Goal: Task Accomplishment & Management: Use online tool/utility

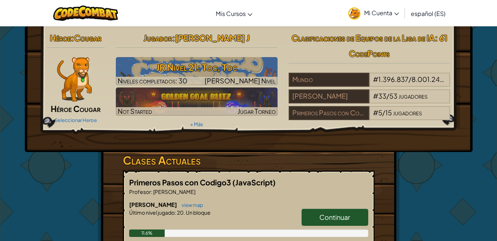
click at [464, 156] on div "Héroe : Cougar Héroe Cougar Seleccionar Heroe Jugador : [PERSON_NAME] Nivel 21:…" at bounding box center [248, 233] width 433 height 415
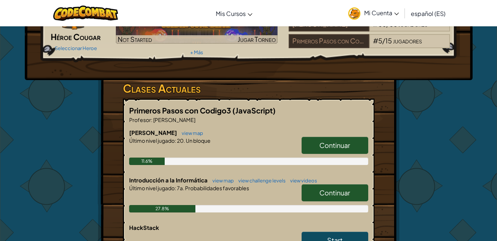
scroll to position [73, 0]
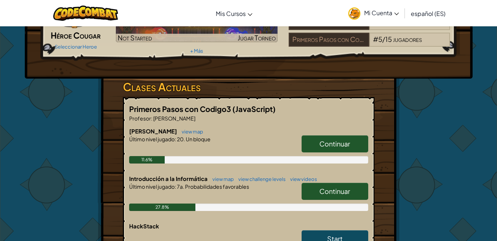
click at [339, 196] on link "Continuar" at bounding box center [335, 191] width 67 height 17
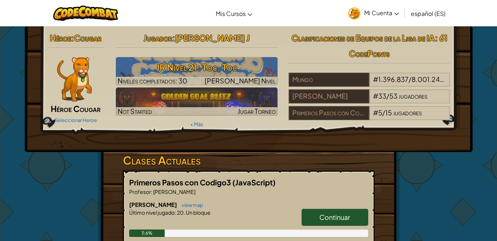
select select "es-ES"
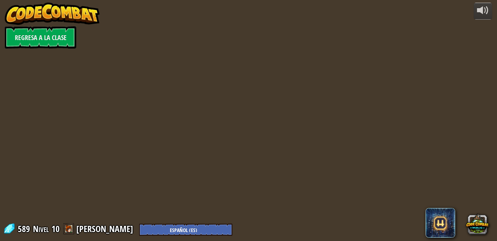
select select "es-ES"
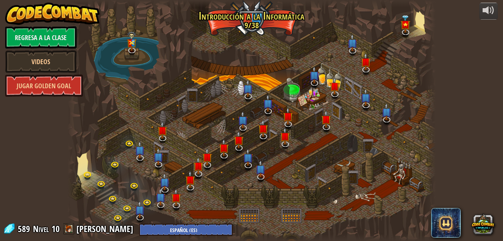
select select "es-ES"
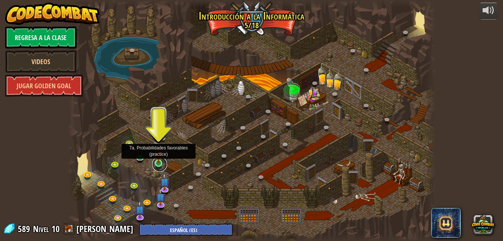
click at [161, 164] on link at bounding box center [159, 164] width 15 height 15
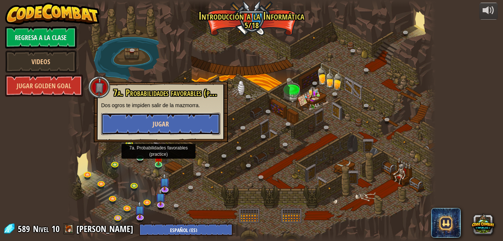
click at [185, 122] on button "Jugar" at bounding box center [160, 124] width 119 height 22
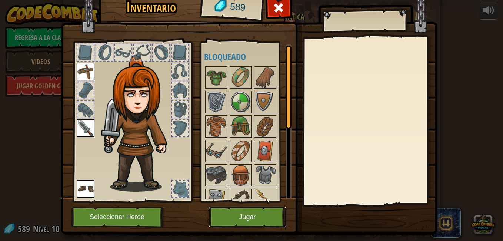
click at [243, 211] on button "Jugar" at bounding box center [247, 217] width 77 height 20
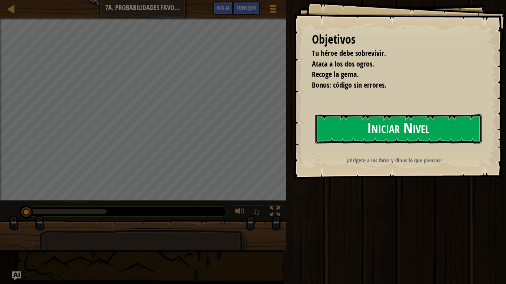
click at [339, 126] on button "Iniciar Nivel" at bounding box center [398, 128] width 166 height 29
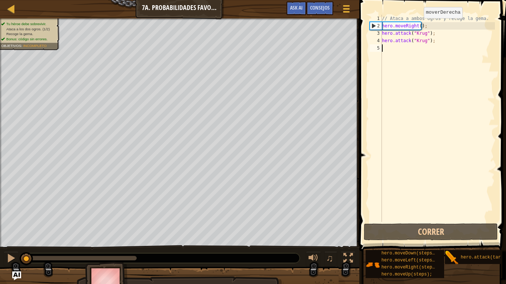
click at [417, 26] on div "// Ataca a ambos ogros y recoge la gema. hero . moveRight ( ) ; hero . attack (…" at bounding box center [437, 126] width 114 height 222
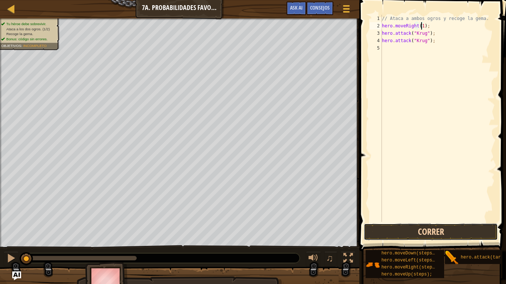
click at [429, 233] on button "Correr" at bounding box center [431, 232] width 134 height 17
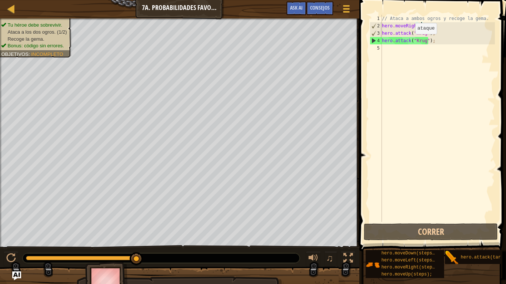
click at [409, 41] on div "// Ataca a ambos ogros y recoge la gema. hero . moveRight ( 1 ) ; hero . attack…" at bounding box center [437, 126] width 114 height 222
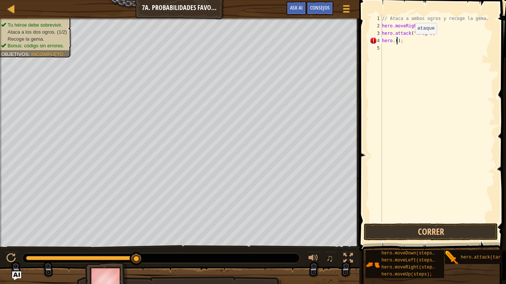
scroll to position [3, 1]
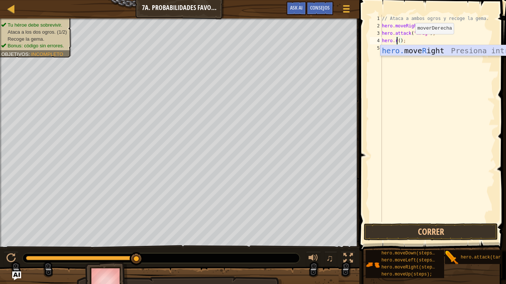
click at [414, 52] on div "hero. move R ight Presiona intro" at bounding box center [450, 61] width 140 height 33
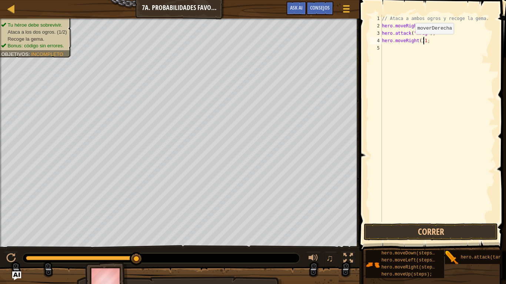
scroll to position [3, 3]
click at [404, 236] on button "Correr" at bounding box center [431, 232] width 134 height 17
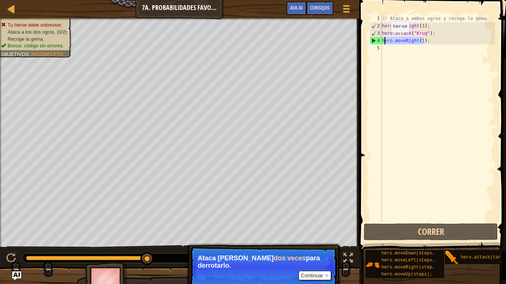
drag, startPoint x: 424, startPoint y: 42, endPoint x: 383, endPoint y: 40, distance: 41.5
click at [383, 40] on div "// Ataca a ambos ogros y recoge la gema. hero . moveRight ( 1 ) ; hero . attack…" at bounding box center [437, 126] width 114 height 222
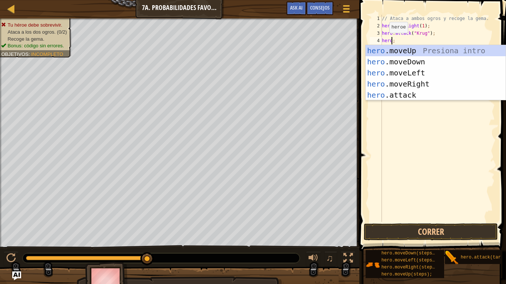
scroll to position [3, 1]
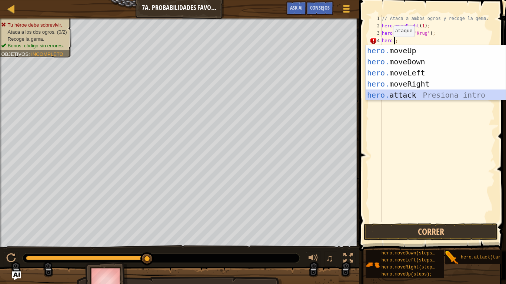
click at [393, 96] on div "hero. moveUp Presiona intro hero. moveDown Presiona intro hero. moveLeft Presio…" at bounding box center [436, 84] width 140 height 78
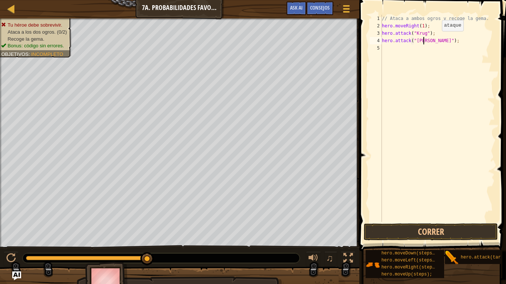
scroll to position [3, 3]
click at [395, 232] on button "Correr" at bounding box center [431, 232] width 134 height 17
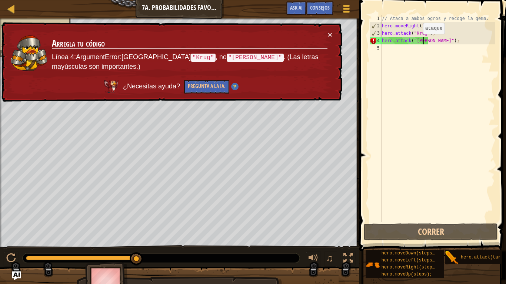
click at [417, 41] on div "// Ataca a ambos ogros y recoge la gema. hero . moveRight ( 1 ) ; hero . attack…" at bounding box center [437, 126] width 114 height 222
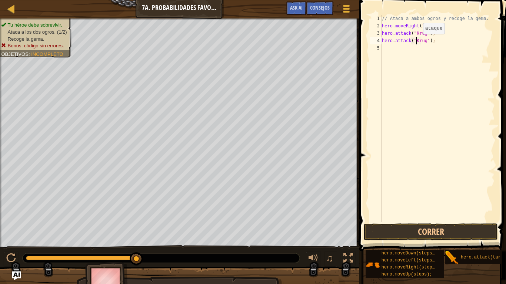
scroll to position [3, 3]
type textarea "hero.attack("[PERSON_NAME]");"
click at [420, 227] on button "Correr" at bounding box center [431, 232] width 134 height 17
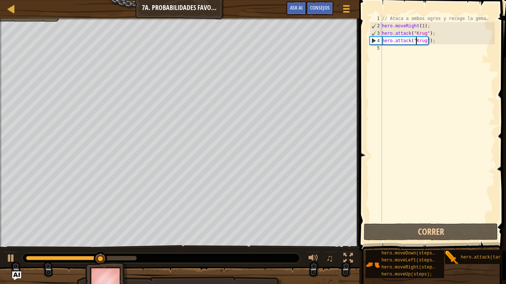
scroll to position [3, 0]
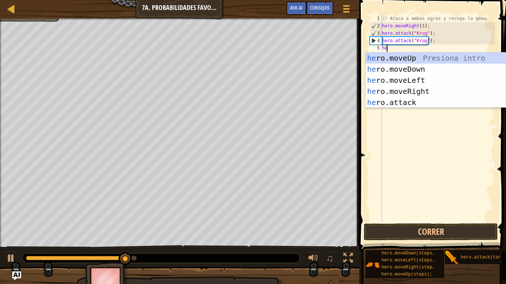
type textarea "hero"
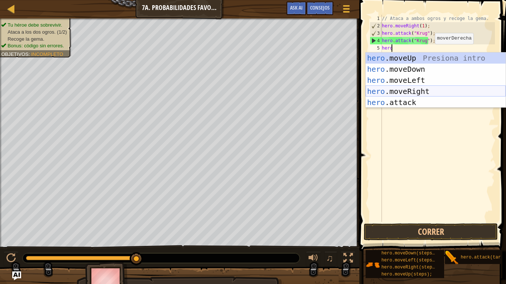
click at [420, 90] on div "hero .moveUp Presiona intro hero .moveDown Presiona intro hero .moveLeft Presio…" at bounding box center [436, 92] width 140 height 78
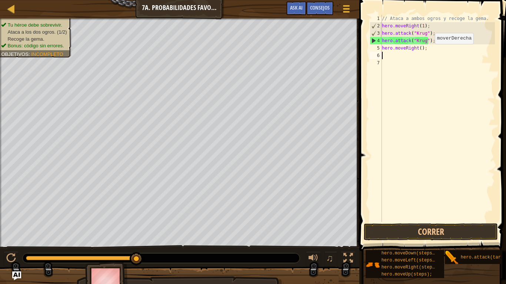
scroll to position [3, 0]
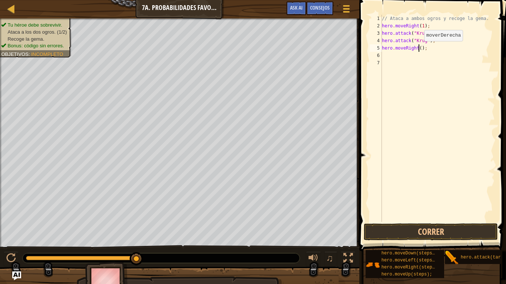
click at [418, 49] on div "// Ataca a ambos ogros y recoge la gema. hero . moveRight ( 1 ) ; hero . attack…" at bounding box center [437, 126] width 114 height 222
type textarea "hero.moveRight(1);"
click at [433, 232] on button "Correr" at bounding box center [431, 232] width 134 height 17
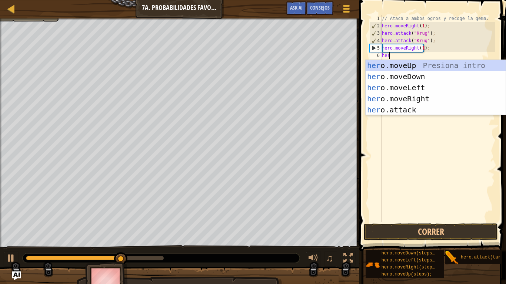
type textarea "hero"
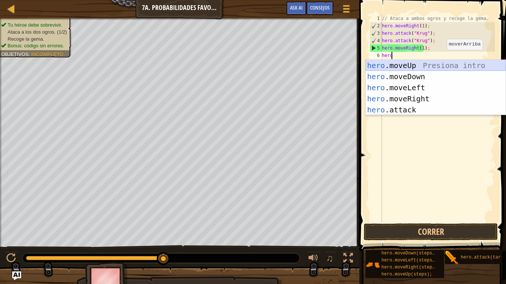
click at [441, 67] on div "hero .moveUp Presiona intro hero .moveDown Presiona intro hero .moveLeft Presio…" at bounding box center [436, 99] width 140 height 78
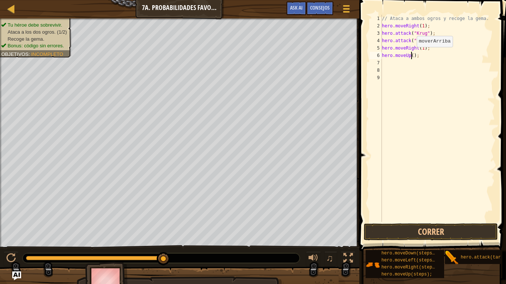
click at [410, 54] on div "// Ataca a ambos ogros y recoge la gema. hero . moveRight ( 1 ) ; hero . attack…" at bounding box center [437, 126] width 114 height 222
type textarea "hero.moveUp(1);"
click at [427, 230] on button "Correr" at bounding box center [431, 232] width 134 height 17
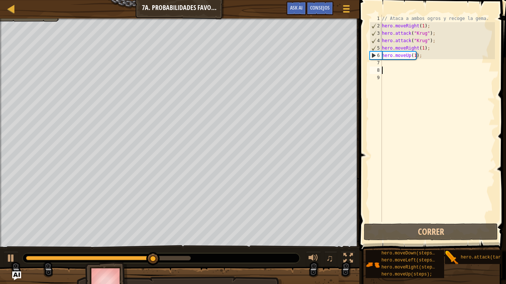
click at [417, 67] on div "// Ataca a ambos ogros y recoge la gema. hero . moveRight ( 1 ) ; hero . attack…" at bounding box center [437, 126] width 114 height 222
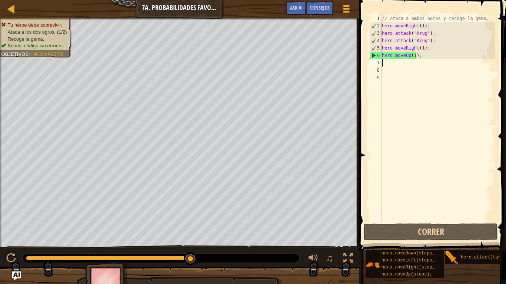
click at [416, 60] on div "// Ataca a ambos ogros y recoge la gema. hero . moveRight ( 1 ) ; hero . attack…" at bounding box center [437, 126] width 114 height 222
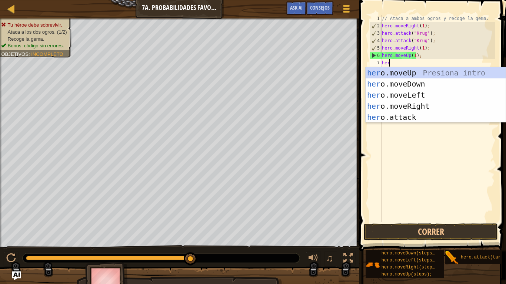
scroll to position [3, 0]
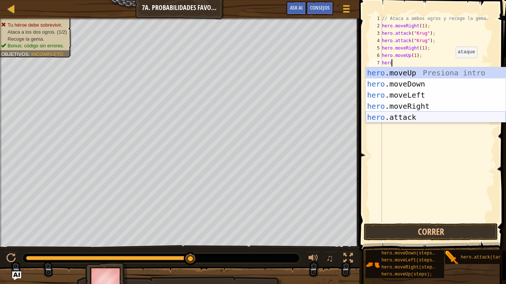
click at [416, 113] on div "hero .moveUp Presiona intro hero .moveDown Presiona intro hero .moveLeft Presio…" at bounding box center [436, 106] width 140 height 78
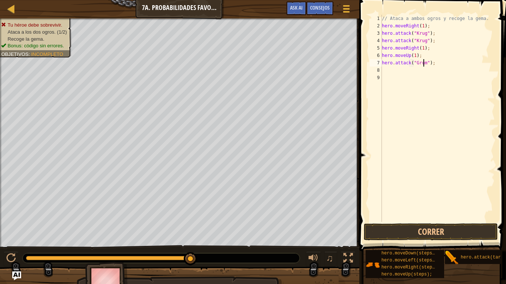
scroll to position [3, 3]
type textarea "hero.attack("Grump");"
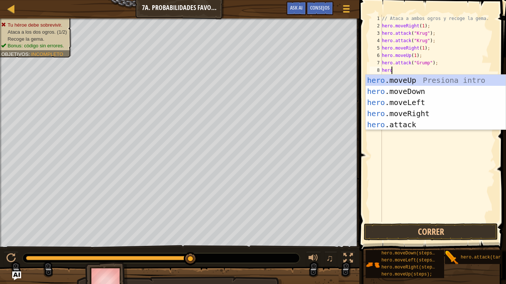
scroll to position [3, 0]
click at [431, 124] on div "hero. moveUp Presiona intro hero. moveDown Presiona intro hero. moveLeft Presio…" at bounding box center [436, 114] width 140 height 78
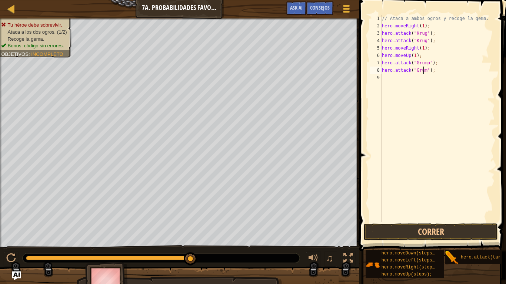
scroll to position [3, 3]
type textarea "hero.attack("Grump");"
click at [409, 234] on button "Correr" at bounding box center [431, 232] width 134 height 17
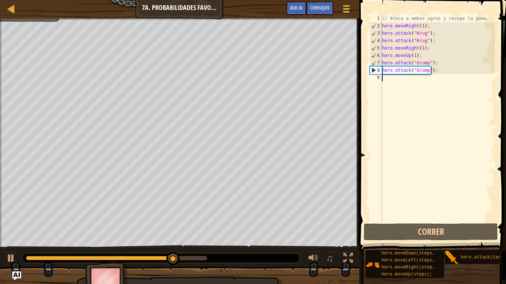
click at [430, 82] on div "// Ataca a ambos ogros y recoge la gema. hero . moveRight ( 1 ) ; hero . attack…" at bounding box center [437, 126] width 114 height 222
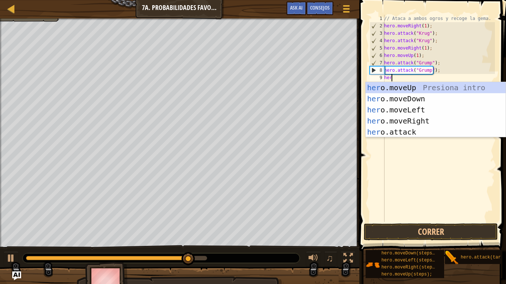
type textarea "hero"
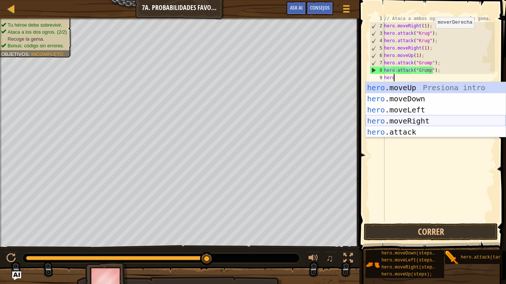
click at [422, 117] on div "hero .moveUp Presiona intro hero .moveDown Presiona intro hero .moveLeft Presio…" at bounding box center [436, 121] width 140 height 78
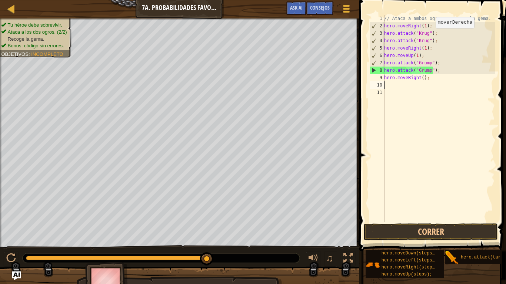
scroll to position [3, 0]
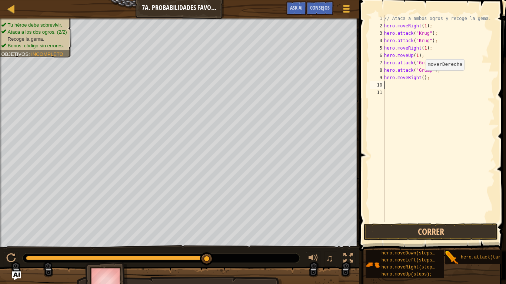
click at [421, 78] on div "// Ataca a ambos ogros y recoge la gema. hero . moveRight ( 1 ) ; hero . attack…" at bounding box center [439, 126] width 112 height 222
click at [410, 232] on button "Correr" at bounding box center [431, 232] width 134 height 17
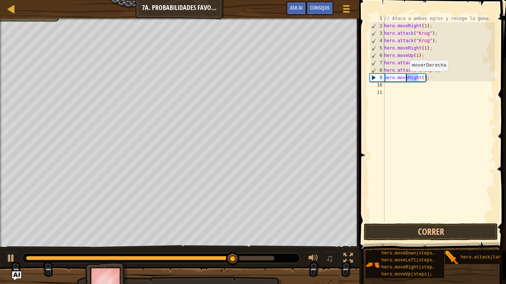
drag, startPoint x: 417, startPoint y: 77, endPoint x: 406, endPoint y: 79, distance: 11.9
click at [406, 79] on div "// Ataca a ambos ogros y recoge la gema. hero . moveRight ( 1 ) ; hero . attack…" at bounding box center [439, 126] width 112 height 222
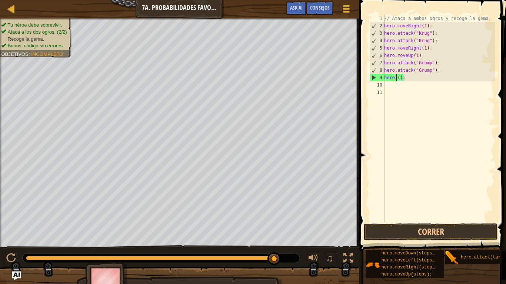
scroll to position [3, 1]
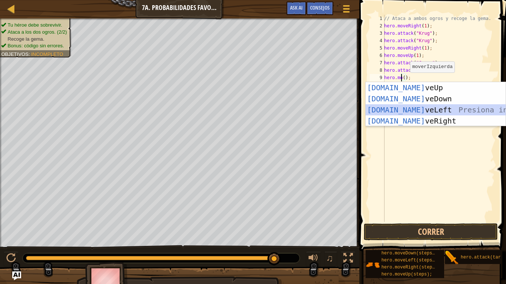
click at [410, 106] on div "[DOMAIN_NAME] veUp Presiona intro [DOMAIN_NAME] veDown Presiona intro [DOMAIN_N…" at bounding box center [436, 115] width 140 height 67
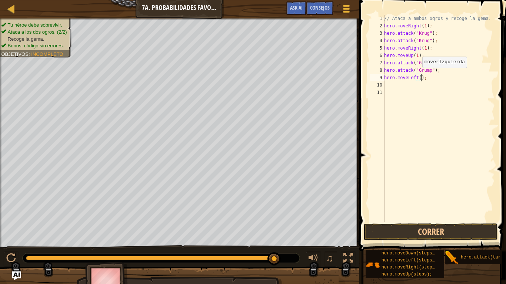
click at [418, 75] on div "// Ataca a ambos ogros y recoge la gema. hero . moveRight ( 1 ) ; hero . attack…" at bounding box center [439, 126] width 112 height 222
type textarea "hero.moveLeft(2);"
click at [417, 227] on button "Correr" at bounding box center [431, 232] width 134 height 17
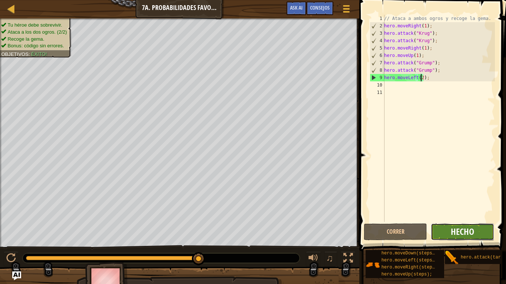
click at [459, 236] on span "Hecho" at bounding box center [462, 232] width 23 height 12
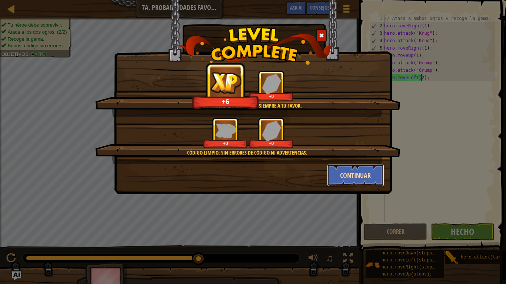
click at [364, 170] on button "Continuar" at bounding box center [355, 175] width 57 height 22
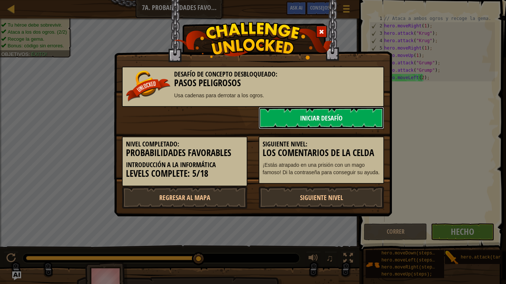
click at [330, 120] on link "Iniciar Desafío" at bounding box center [322, 118] width 126 height 22
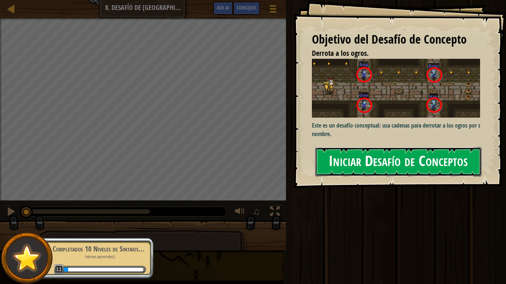
click at [340, 154] on button "Iniciar Desafío de Conceptos" at bounding box center [398, 161] width 166 height 29
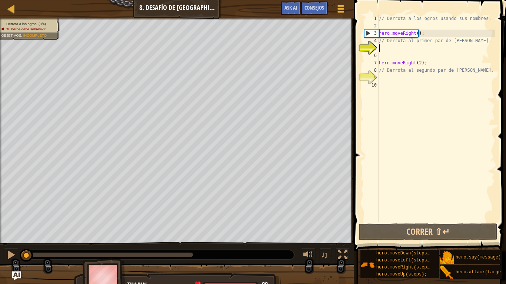
click at [402, 49] on div "// Derrota a los ogros usando sus nombres. hero . moveRight ( ) ; // Derrota al…" at bounding box center [435, 126] width 117 height 222
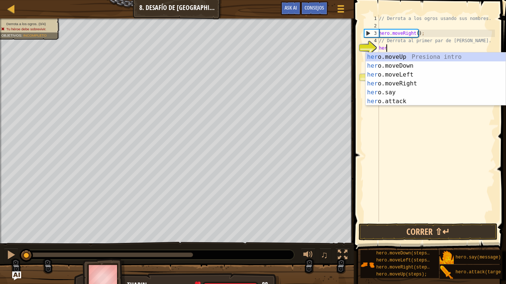
scroll to position [3, 0]
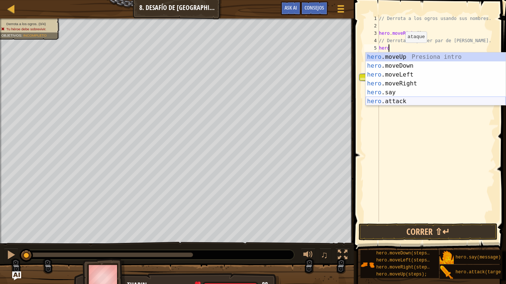
click at [398, 104] on div "hero .moveUp Presiona intro hero .moveDown Presiona intro hero .moveLeft Presio…" at bounding box center [436, 88] width 140 height 71
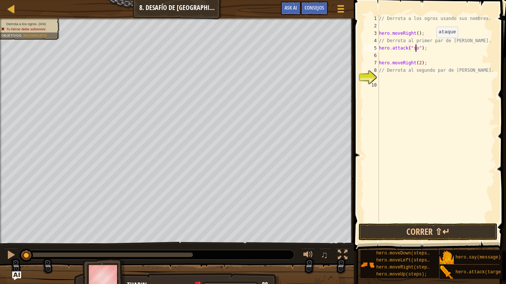
scroll to position [3, 3]
type textarea "hero.attack("sog");"
click at [424, 53] on div "// Derrota a los ogros usando sus nombres. hero . moveRight ( ) ; // Derrota al…" at bounding box center [435, 126] width 117 height 222
click at [413, 49] on div "// Derrota a los ogros usando sus nombres. hero . moveRight ( ) ; // Derrota al…" at bounding box center [435, 126] width 117 height 222
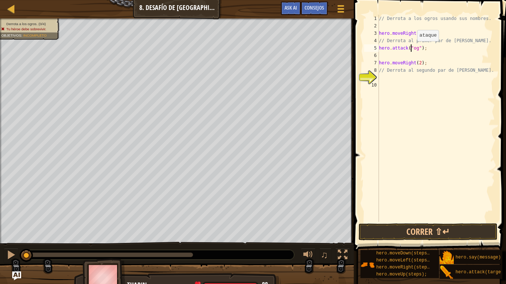
type textarea "hero.attack("Sog");"
click at [411, 53] on div "// Derrota a los ogros usando sus nombres. hero . moveRight ( ) ; // Derrota al…" at bounding box center [435, 126] width 117 height 222
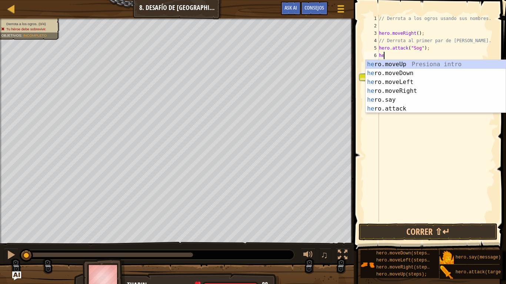
scroll to position [3, 0]
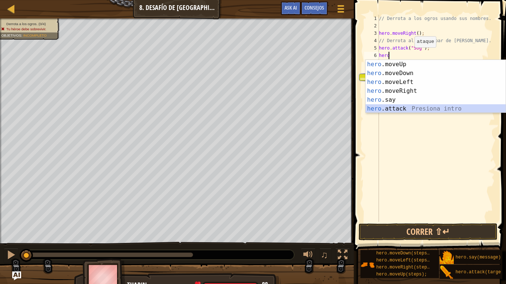
click at [395, 107] on div "hero .moveUp Presiona intro hero .moveDown Presiona intro hero .moveLeft Presio…" at bounding box center [436, 95] width 140 height 71
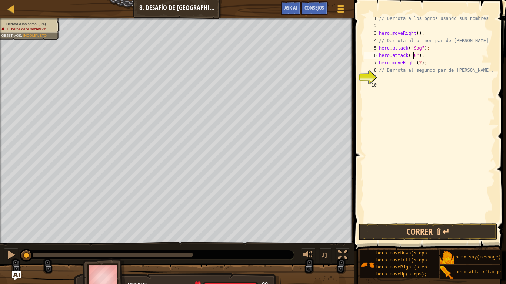
scroll to position [3, 3]
click at [393, 231] on button "Correr ⇧↵" at bounding box center [428, 232] width 139 height 17
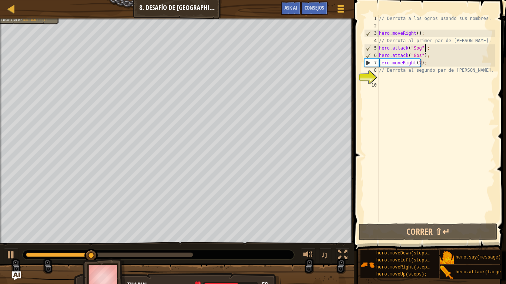
click at [434, 49] on div "// Derrota a los ogros usando sus nombres. hero . moveRight ( ) ; // Derrota al…" at bounding box center [435, 126] width 117 height 222
type textarea "hero.attack("Sog");"
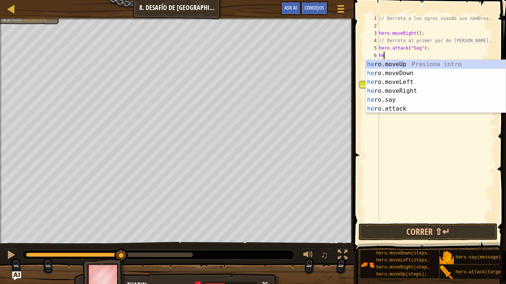
scroll to position [3, 0]
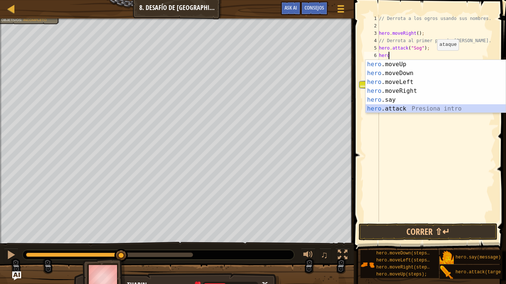
click at [417, 106] on div "hero .moveUp Presiona intro hero .moveDown Presiona intro hero .moveLeft Presio…" at bounding box center [436, 95] width 140 height 71
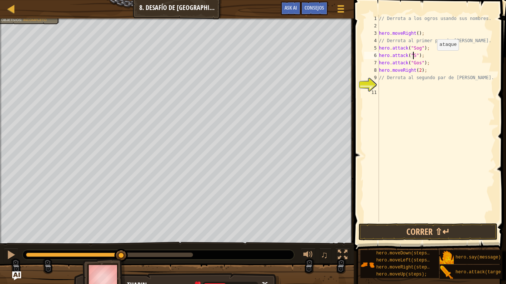
scroll to position [3, 3]
type textarea "hero.attack("Sog");"
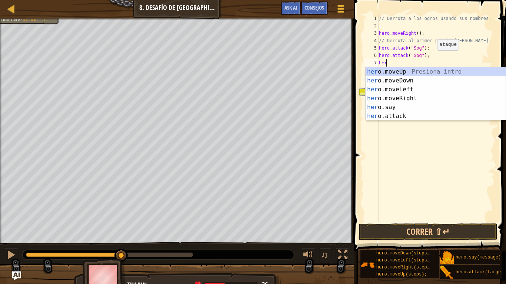
scroll to position [3, 0]
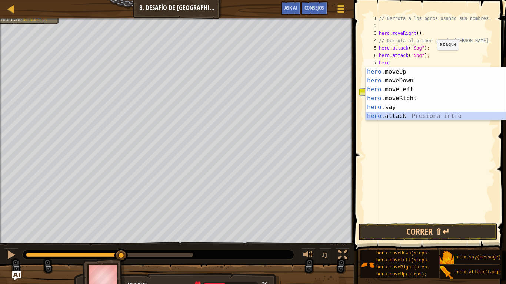
click at [407, 115] on div "hero .moveUp Presiona intro hero .moveDown Presiona intro hero .moveLeft Presio…" at bounding box center [436, 102] width 140 height 71
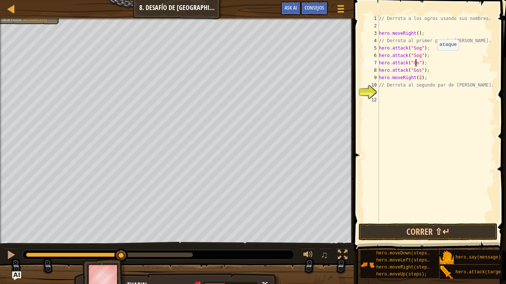
scroll to position [3, 3]
type textarea "hero.attack("Gos");"
click at [420, 229] on button "Correr ⇧↵" at bounding box center [428, 232] width 139 height 17
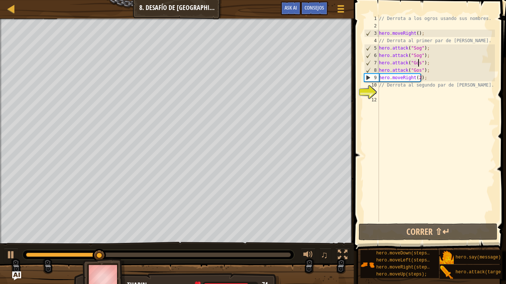
click at [465, 93] on div "// Derrota a los ogros usando sus nombres. hero . moveRight ( ) ; // Derrota al…" at bounding box center [435, 126] width 117 height 222
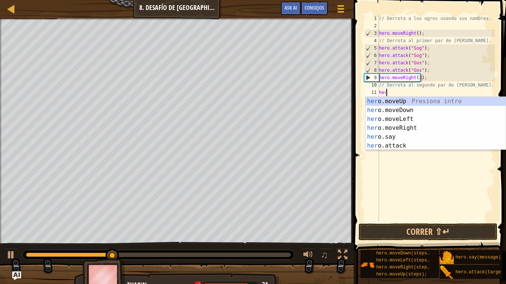
scroll to position [3, 0]
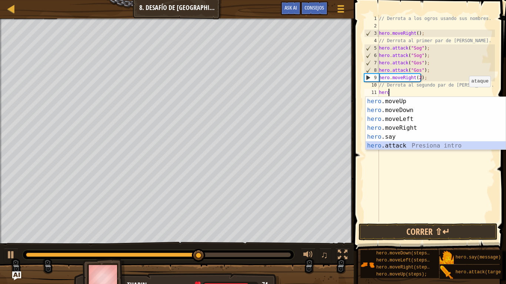
click at [444, 144] on div "hero .moveUp Presiona intro hero .moveDown Presiona intro hero .moveLeft Presio…" at bounding box center [436, 132] width 140 height 71
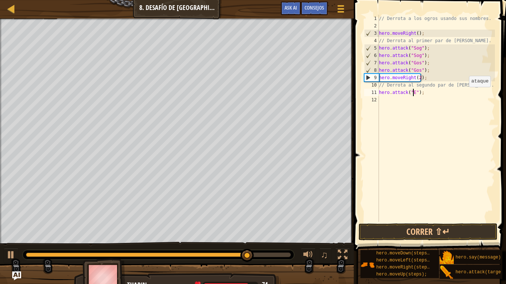
scroll to position [3, 3]
type textarea "hero.attack("Ergo");"
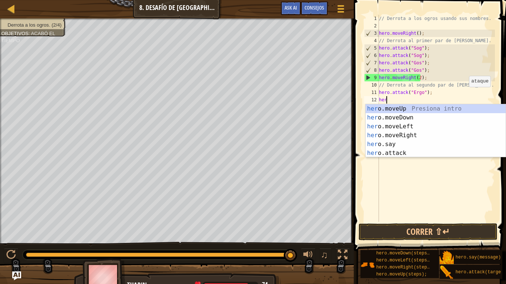
scroll to position [3, 0]
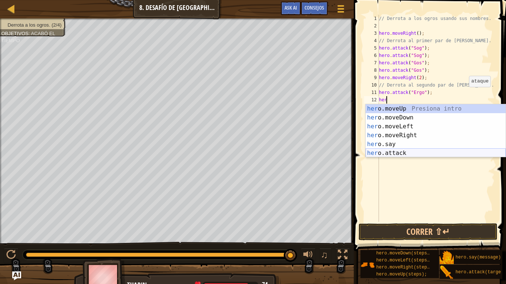
click at [424, 157] on div "her o.moveUp Presiona intro her o.moveDown Presiona intro her o.moveLeft Presio…" at bounding box center [436, 139] width 140 height 71
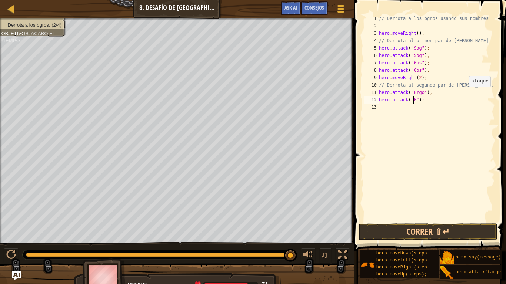
scroll to position [3, 3]
type textarea "hero.attack("Ergo");"
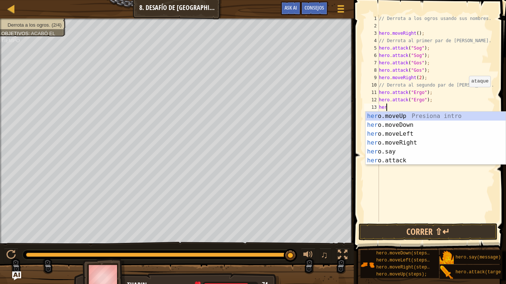
scroll to position [3, 0]
click at [423, 158] on div "hero .moveUp Presiona intro hero .moveDown Presiona intro hero .moveLeft Presio…" at bounding box center [436, 147] width 140 height 71
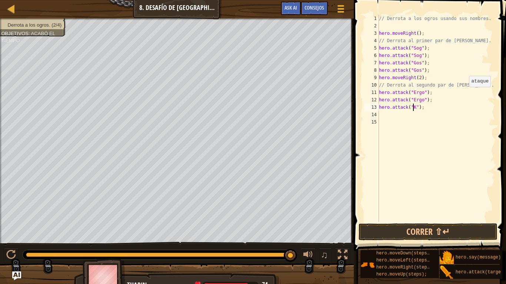
scroll to position [3, 3]
type textarea "hero.attack("Kro");"
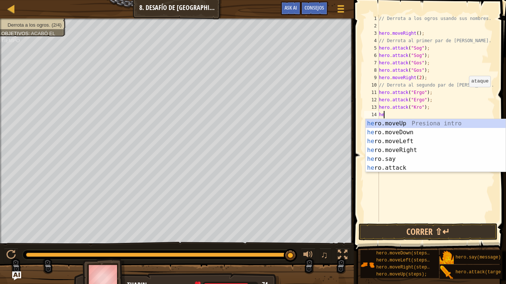
scroll to position [3, 0]
click at [421, 165] on div "hero .moveUp Presiona intro hero .moveDown Presiona intro hero .moveLeft Presio…" at bounding box center [436, 154] width 140 height 71
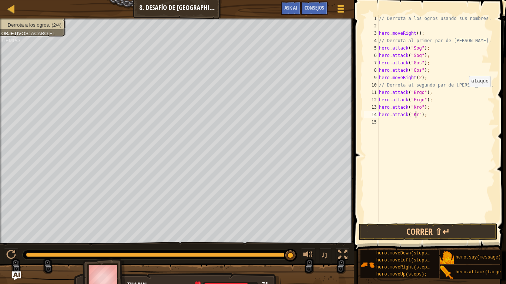
scroll to position [3, 3]
type textarea "hero.attack("Kro");"
click at [421, 230] on button "Correr ⇧↵" at bounding box center [428, 232] width 139 height 17
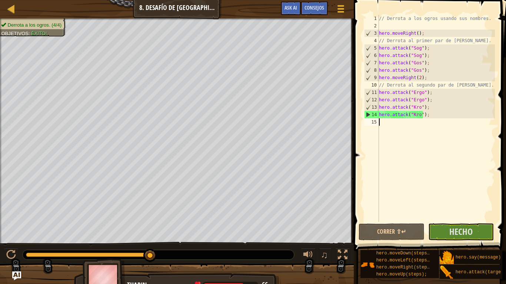
click at [428, 127] on div "// Derrota a los ogros usando sus nombres. hero . moveRight ( ) ; // Derrota al…" at bounding box center [435, 126] width 117 height 222
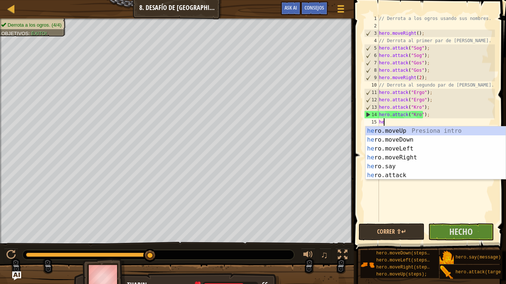
scroll to position [3, 0]
type textarea "hero"
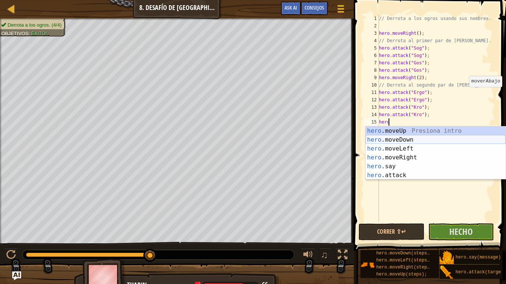
click at [414, 140] on div "hero .moveUp Presiona intro hero .moveDown Presiona intro hero .moveLeft Presio…" at bounding box center [436, 162] width 140 height 71
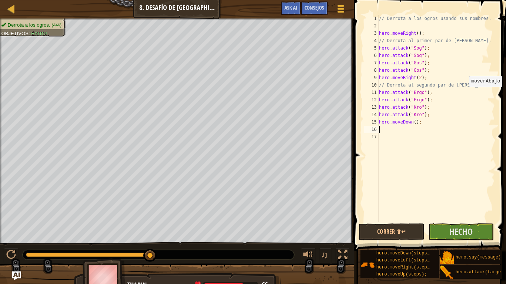
scroll to position [3, 0]
click at [412, 125] on div "// Derrota a los ogros usando sus nombres. hero . moveRight ( ) ; // Derrota al…" at bounding box center [435, 126] width 117 height 222
click at [403, 234] on button "Correr ⇧↵" at bounding box center [392, 232] width 66 height 17
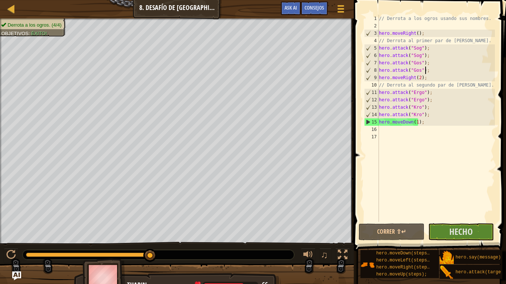
click at [429, 70] on div "// Derrota a los ogros usando sus nombres. hero . moveRight ( ) ; // Derrota al…" at bounding box center [435, 126] width 117 height 222
type textarea "hero.attack("Gos");"
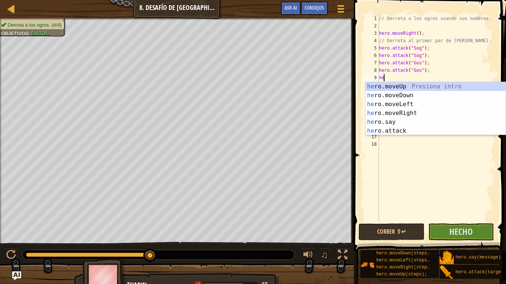
scroll to position [3, 0]
type textarea "hero"
click at [411, 97] on div "hero .moveUp Presiona intro hero .moveDown Presiona intro hero .moveLeft Presio…" at bounding box center [436, 117] width 140 height 71
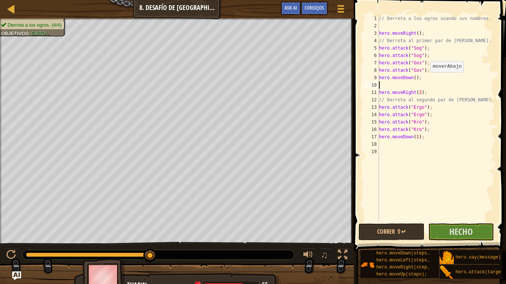
scroll to position [3, 0]
click at [413, 76] on div "// Derrota a los ogros usando sus nombres. hero . moveRight ( ) ; // Derrota al…" at bounding box center [435, 126] width 117 height 222
type textarea "hero.moveDown(1);"
click at [414, 83] on div "// Derrota a los ogros usando sus nombres. hero . moveRight ( ) ; // Derrota al…" at bounding box center [435, 126] width 117 height 222
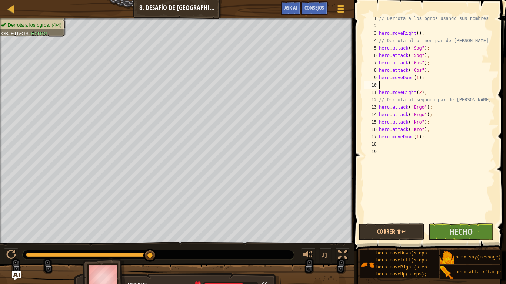
scroll to position [3, 0]
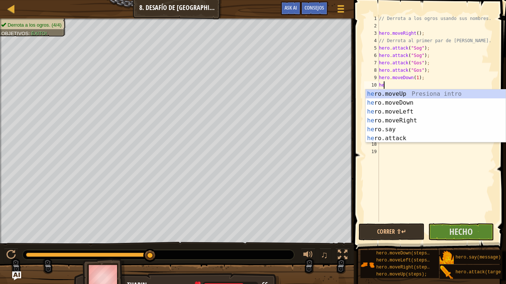
type textarea "hero"
click at [411, 103] on div "hero .moveUp Presiona intro hero .moveDown Presiona intro hero .moveLeft Presio…" at bounding box center [436, 125] width 140 height 71
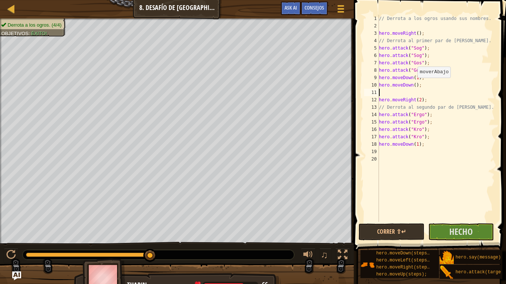
scroll to position [3, 0]
click at [410, 87] on div "// Derrota a los ogros usando sus nombres. hero . moveRight ( ) ; // Derrota al…" at bounding box center [435, 126] width 117 height 222
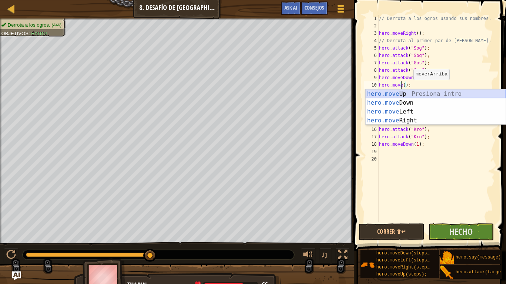
click at [407, 96] on div "hero.move Up Presiona intro hero.move Down Presiona intro hero.move Left Presio…" at bounding box center [436, 116] width 140 height 53
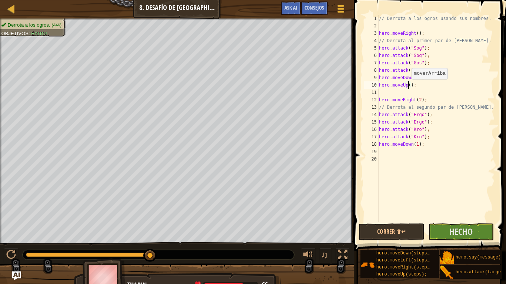
click at [408, 87] on div "// Derrota a los ogros usando sus nombres. hero . moveRight ( ) ; // Derrota al…" at bounding box center [435, 126] width 117 height 222
type textarea "hero.moveUp(1);"
click at [407, 226] on button "Correr ⇧↵" at bounding box center [392, 232] width 66 height 17
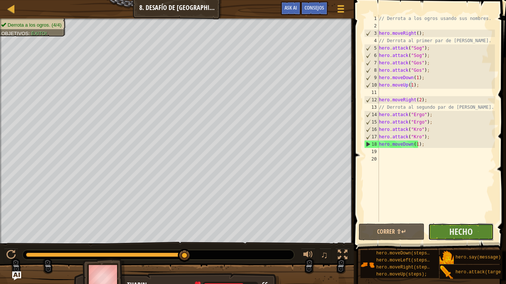
click at [473, 230] on button "Hecho" at bounding box center [461, 232] width 66 height 17
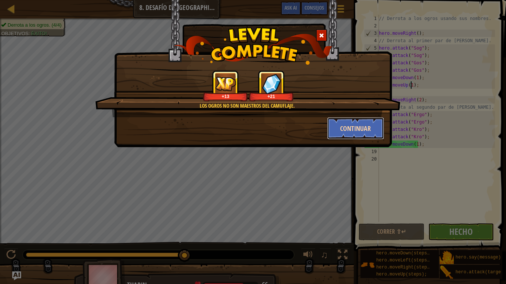
click at [341, 127] on button "Continuar" at bounding box center [355, 128] width 57 height 22
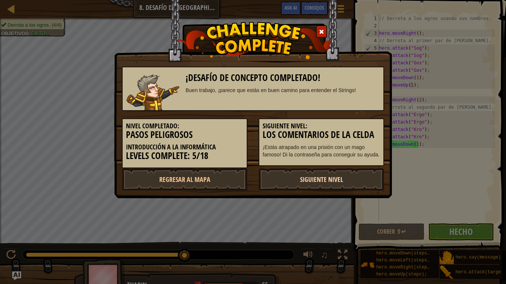
click at [327, 171] on link "Siguiente nivel" at bounding box center [322, 180] width 126 height 22
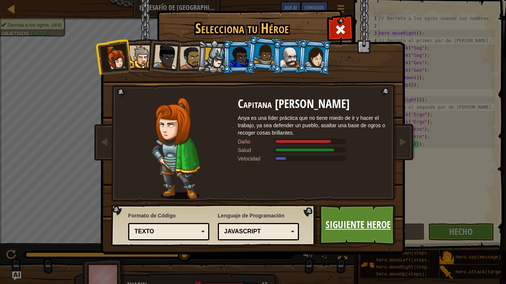
click at [367, 224] on link "Siguiente Heroe" at bounding box center [357, 225] width 77 height 41
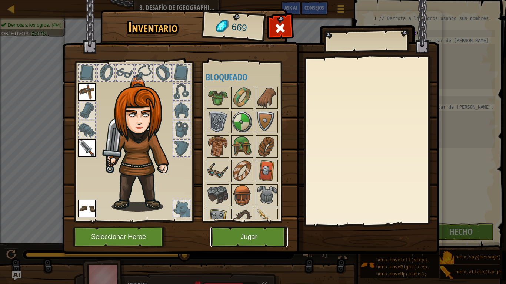
click at [257, 236] on button "Jugar" at bounding box center [248, 237] width 77 height 20
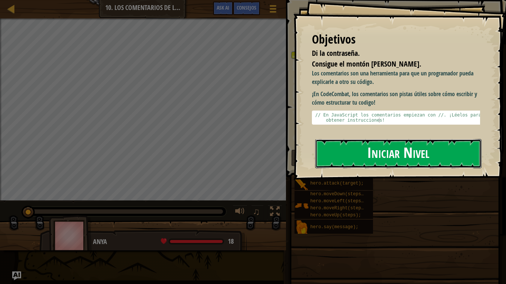
click at [359, 146] on button "Iniciar Nivel" at bounding box center [398, 153] width 166 height 29
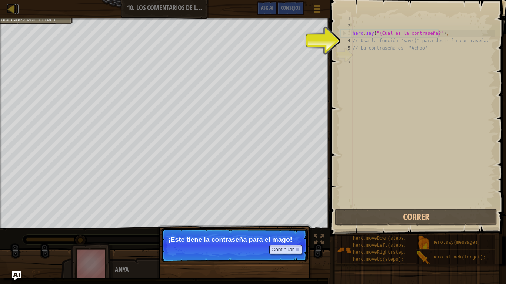
click at [7, 9] on div at bounding box center [11, 8] width 9 height 9
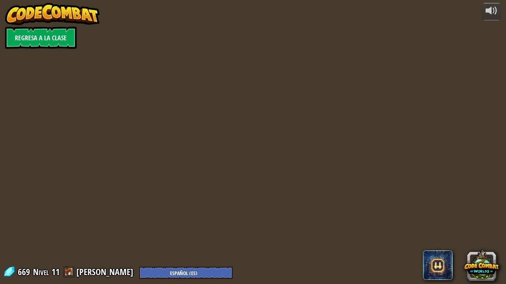
select select "es-ES"
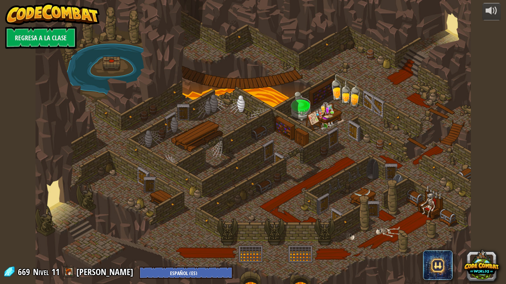
select select "es-ES"
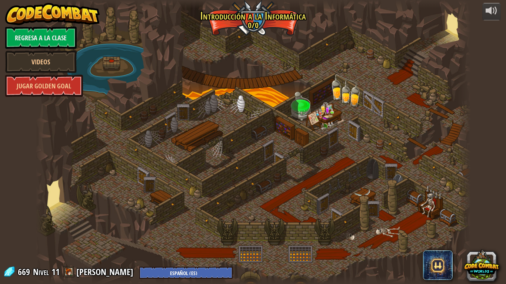
select select "es-ES"
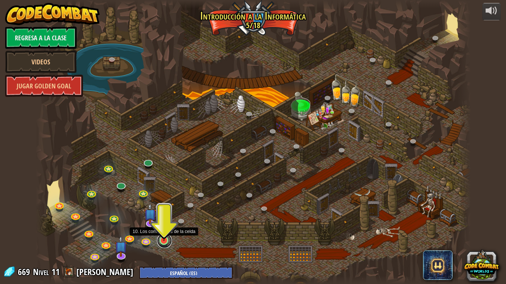
click at [162, 240] on link at bounding box center [164, 241] width 15 height 15
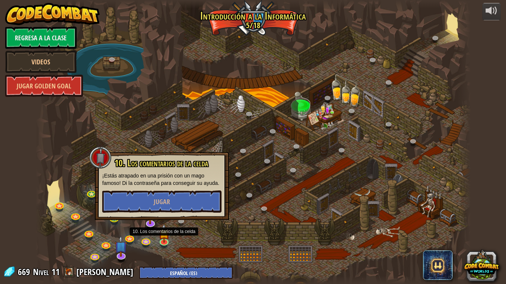
click at [218, 238] on div at bounding box center [253, 142] width 435 height 284
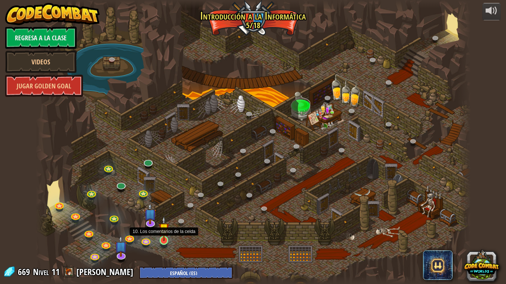
click at [162, 239] on img at bounding box center [164, 228] width 11 height 25
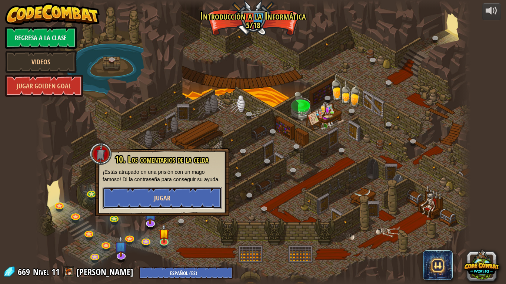
click at [168, 197] on span "Jugar" at bounding box center [162, 198] width 16 height 9
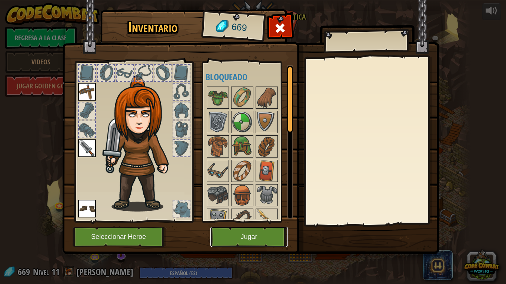
click at [263, 240] on button "Jugar" at bounding box center [248, 237] width 77 height 20
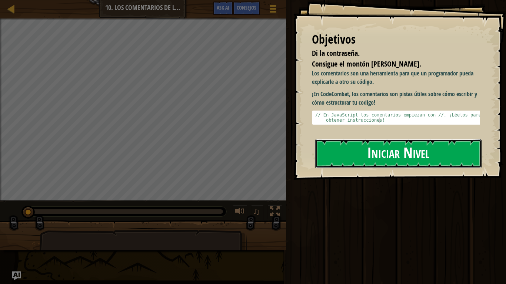
click at [333, 149] on button "Iniciar Nivel" at bounding box center [398, 153] width 166 height 29
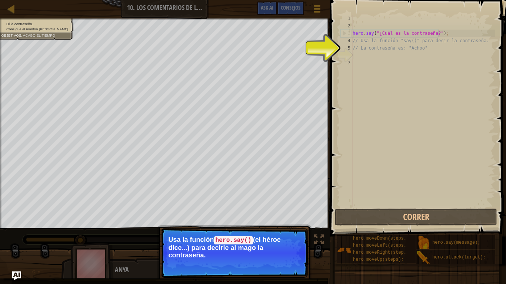
click at [361, 54] on div "hero . say ( "¿Cuál es la contraseña?" ) ; // Usa la función "say()" para decir…" at bounding box center [423, 118] width 144 height 207
click at [360, 51] on div "hero . say ( "¿Cuál es la contraseña?" ) ; // Usa la función "say()" para decir…" at bounding box center [423, 118] width 144 height 207
type textarea "// La contraseña es: "Achoo""
click at [360, 54] on div "hero . say ( "¿Cuál es la contraseña?" ) ; // Usa la función "say()" para decir…" at bounding box center [423, 118] width 144 height 207
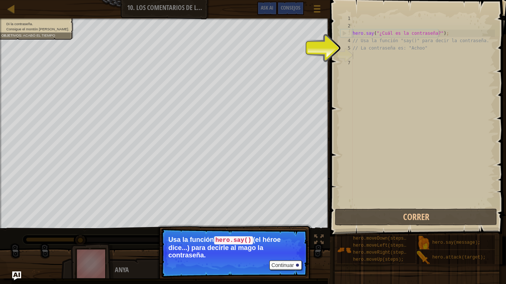
click at [360, 55] on div "hero . say ( "¿Cuál es la contraseña?" ) ; // Usa la función "say()" para decir…" at bounding box center [423, 118] width 144 height 207
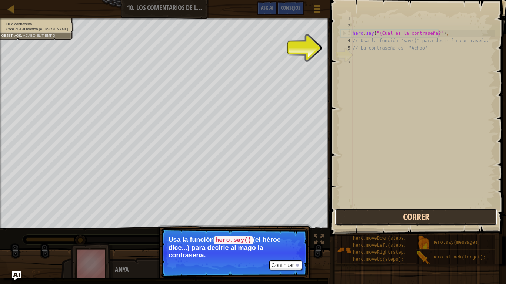
click at [416, 214] on button "Correr" at bounding box center [416, 217] width 162 height 17
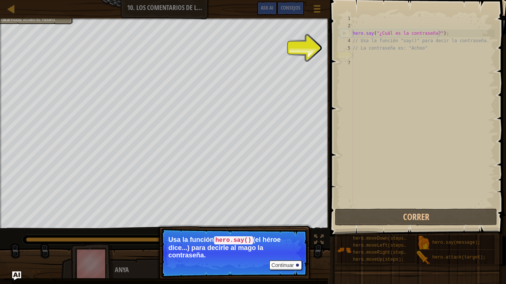
type textarea "// Usa la función "say()" para decir la contraseña."
click at [360, 43] on div "hero . say ( "¿Cuál es la contraseña?" ) ; // Usa la función "say()" para decir…" at bounding box center [423, 118] width 144 height 207
click at [361, 59] on div "hero . say ( "¿Cuál es la contraseña?" ) ; // Usa la función "say()" para decir…" at bounding box center [423, 118] width 144 height 207
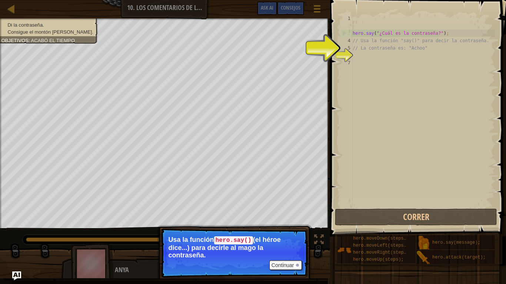
click at [390, 29] on div "hero . say ( "¿Cuál es la contraseña?" ) ; // Usa la función "say()" para decir…" at bounding box center [423, 118] width 144 height 207
click at [399, 32] on div "hero . say ( "¿Cuál es la contraseña?" ) ; // Usa la función "say()" para decir…" at bounding box center [423, 118] width 144 height 207
type textarea "hero.say("¿Cuál es la contraseña?");"
drag, startPoint x: 401, startPoint y: 34, endPoint x: 410, endPoint y: 36, distance: 9.0
click at [405, 35] on div "hero . say ( "¿Cuál es la contraseña?" ) ; // Usa la función "say()" para decir…" at bounding box center [423, 118] width 144 height 207
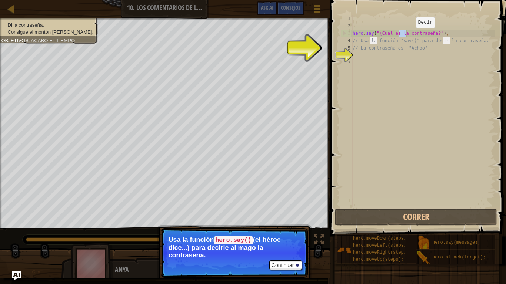
drag, startPoint x: 410, startPoint y: 36, endPoint x: 446, endPoint y: 63, distance: 45.3
click at [446, 63] on div "hero . say ( "¿Cuál es la contraseña?" ) ; // Usa la función "say()" para decir…" at bounding box center [423, 118] width 144 height 207
click at [274, 240] on button "Continuar" at bounding box center [285, 266] width 33 height 10
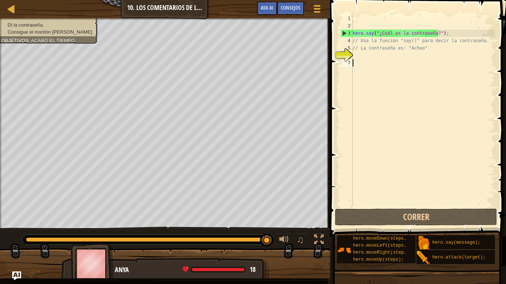
scroll to position [3, 0]
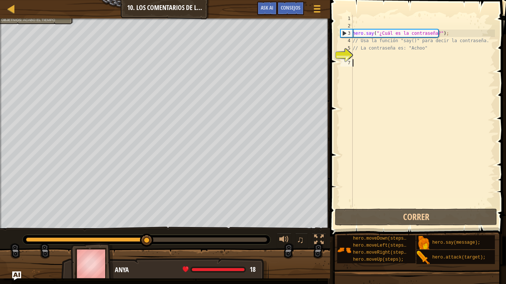
click at [369, 54] on div "hero . say ( "¿Cuál es la contraseña?" ) ; // Usa la función "say()" para decir…" at bounding box center [423, 118] width 144 height 207
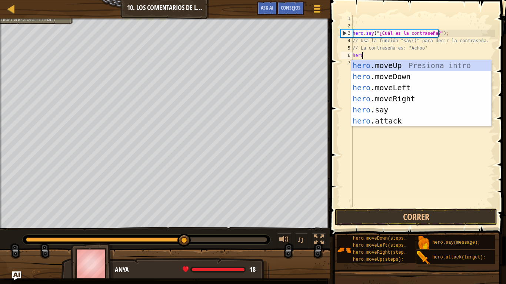
scroll to position [3, 0]
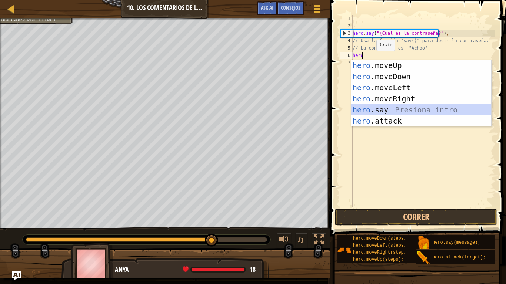
click at [375, 113] on div "hero .moveUp Presiona intro hero .moveDown Presiona intro hero .moveLeft Presio…" at bounding box center [421, 104] width 140 height 89
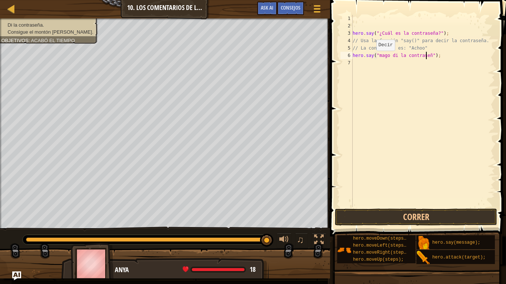
scroll to position [3, 6]
click at [405, 209] on button "Correr" at bounding box center [416, 217] width 162 height 17
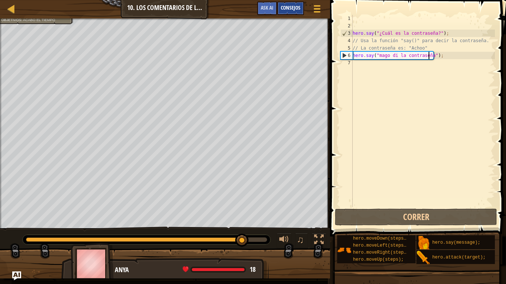
click at [297, 7] on span "Consejos" at bounding box center [291, 7] width 20 height 7
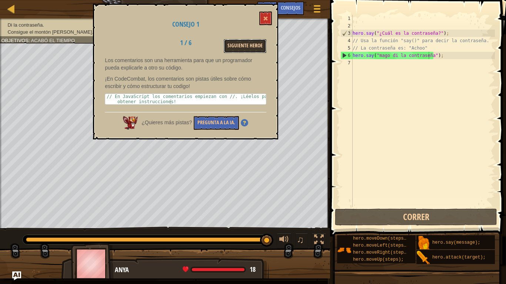
click at [255, 43] on button "Siguiente Heroe" at bounding box center [245, 46] width 43 height 14
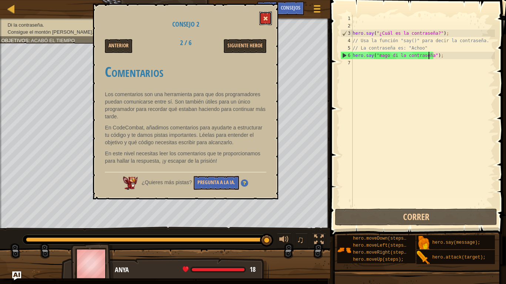
click at [266, 16] on span at bounding box center [265, 18] width 5 height 5
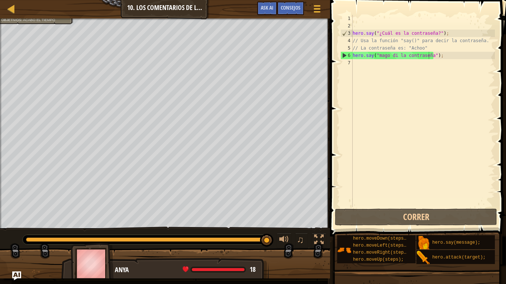
click at [264, 240] on div "Anya 18 x: 22 y: 6 No target" at bounding box center [164, 288] width 207 height 61
click at [293, 13] on div "Consejos" at bounding box center [290, 8] width 27 height 14
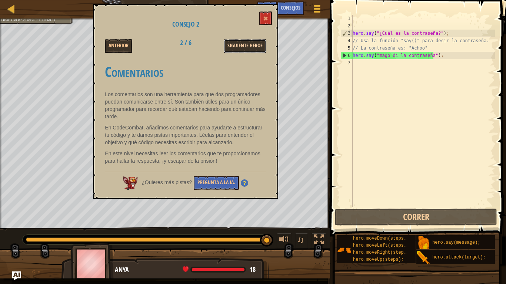
click at [230, 43] on button "Siguiente Heroe" at bounding box center [245, 46] width 43 height 14
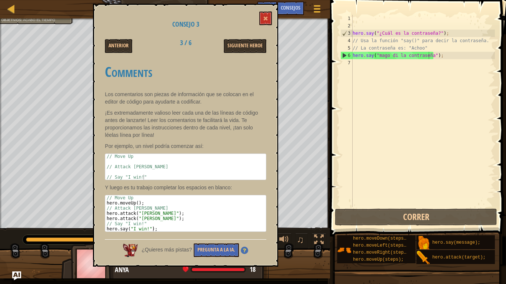
click at [131, 53] on div "Consejo 3 Anterior 3 / 6 Siguiente Heroe Comments Los comentarios son piezas de…" at bounding box center [185, 135] width 185 height 263
click at [129, 51] on button "Anterior" at bounding box center [118, 46] width 27 height 14
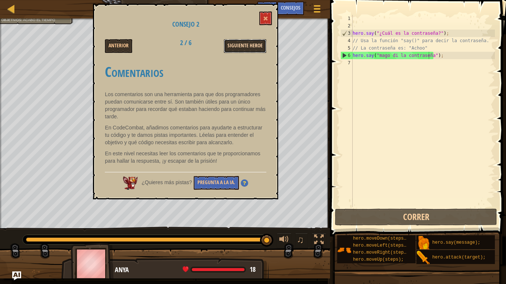
click at [243, 43] on button "Siguiente Heroe" at bounding box center [245, 46] width 43 height 14
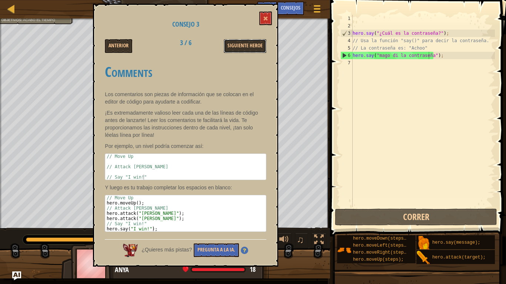
click at [243, 43] on button "Siguiente Heroe" at bounding box center [245, 46] width 43 height 14
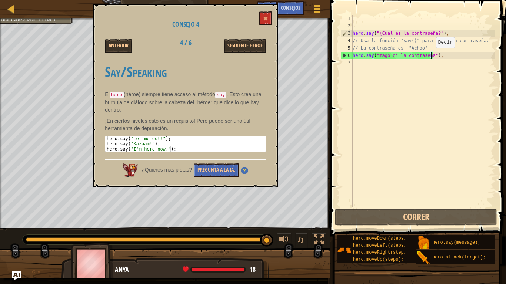
click at [430, 56] on div "hero . say ( "¿Cuál es la contraseña?" ) ; // Usa la función "say()" para decir…" at bounding box center [423, 118] width 144 height 207
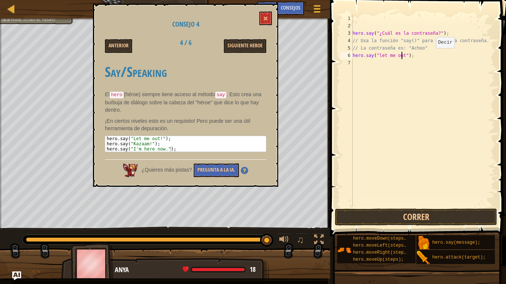
scroll to position [3, 4]
click at [379, 56] on div "hero . say ( "¿Cuál es la contraseña?" ) ; // Usa la función "say()" para decir…" at bounding box center [423, 118] width 144 height 207
click at [401, 57] on div "hero . say ( "¿Cuál es la contraseña?" ) ; // Usa la función "say()" para decir…" at bounding box center [423, 118] width 144 height 207
type textarea "hero.say("Let me out!");"
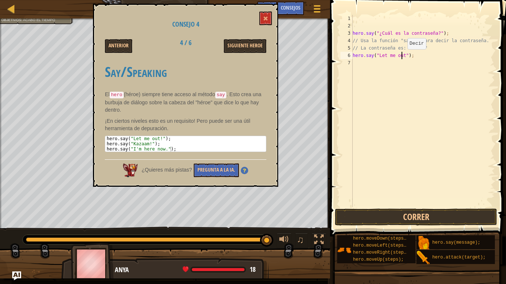
scroll to position [3, 4]
click at [359, 62] on div "hero . say ( "¿Cuál es la contraseña?" ) ; // Usa la función "say()" para decir…" at bounding box center [423, 118] width 144 height 207
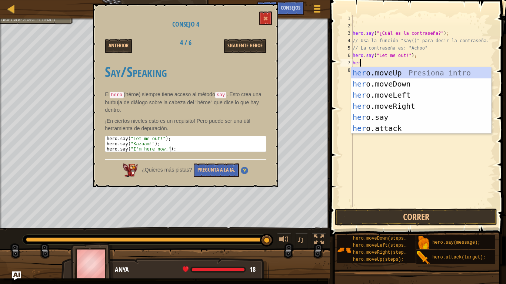
scroll to position [3, 0]
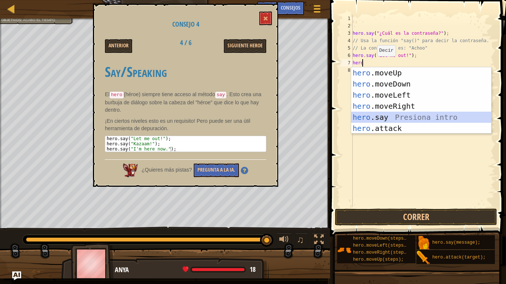
click at [367, 119] on div "hero .moveUp Presiona intro hero .moveDown Presiona intro hero .moveLeft Presio…" at bounding box center [421, 111] width 140 height 89
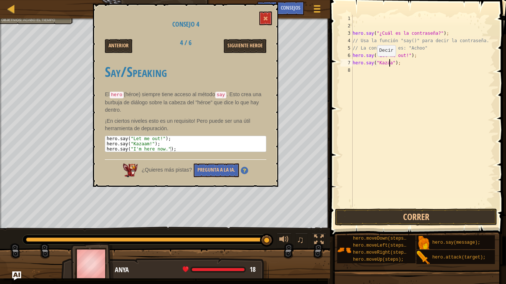
scroll to position [3, 3]
type textarea "hero.say("Kazaam!");"
click at [369, 73] on div "hero . say ( "¿Cuál es la contraseña?" ) ; // Usa la función "say()" para decir…" at bounding box center [423, 118] width 144 height 207
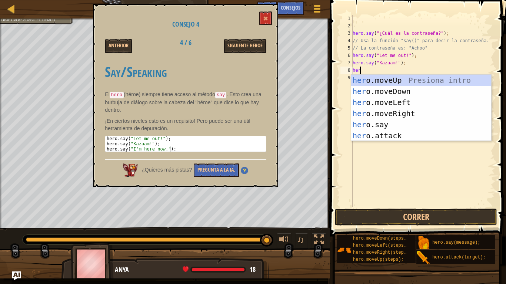
scroll to position [3, 0]
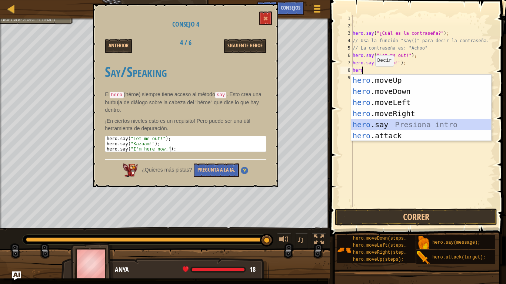
click at [374, 124] on div "hero .moveUp Presiona intro hero .moveDown Presiona intro hero .moveLeft Presio…" at bounding box center [421, 119] width 140 height 89
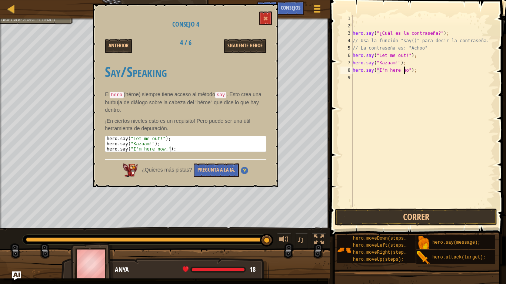
scroll to position [3, 4]
click at [405, 212] on button "Correr" at bounding box center [416, 217] width 162 height 17
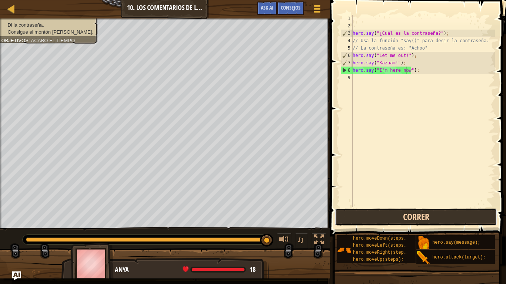
click at [415, 222] on button "Correr" at bounding box center [416, 217] width 162 height 17
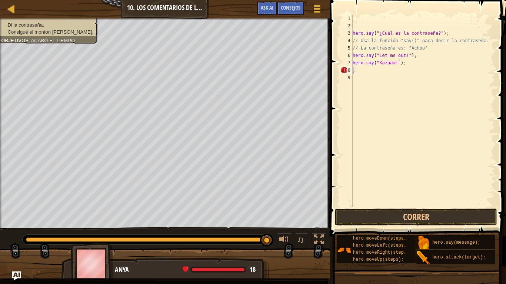
scroll to position [3, 0]
type textarea ";"
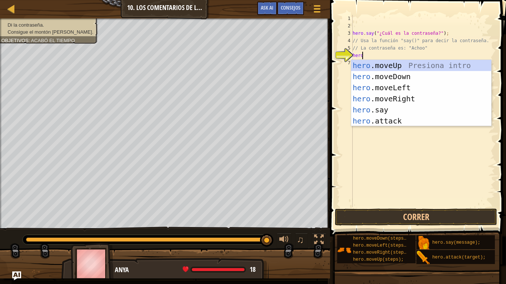
scroll to position [3, 0]
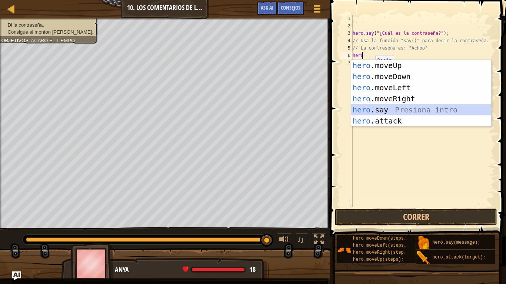
click at [387, 111] on div "hero .moveUp Presiona intro hero .moveDown Presiona intro hero .moveLeft Presio…" at bounding box center [421, 104] width 140 height 89
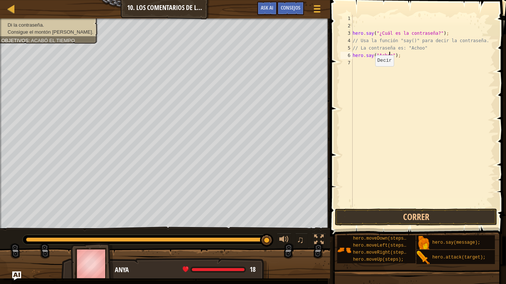
scroll to position [3, 3]
type textarea "hero.say("Achoo");"
click at [400, 211] on button "Correr" at bounding box center [416, 217] width 162 height 17
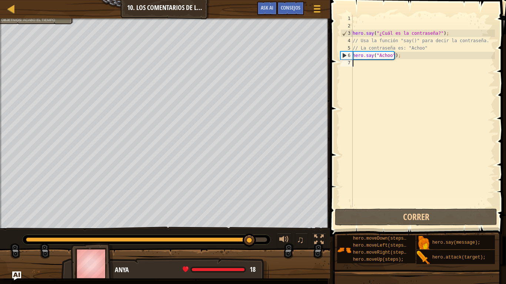
click at [427, 67] on div "hero . say ( "¿Cuál es la contraseña?" ) ; // Usa la función "say()" para decir…" at bounding box center [423, 118] width 144 height 207
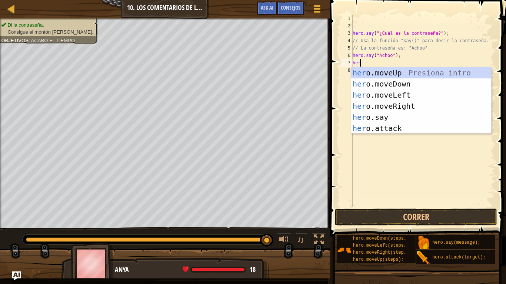
type textarea "hero"
click at [419, 73] on div "hero .moveUp Presiona intro hero .moveDown Presiona intro hero .moveLeft Presio…" at bounding box center [421, 111] width 140 height 89
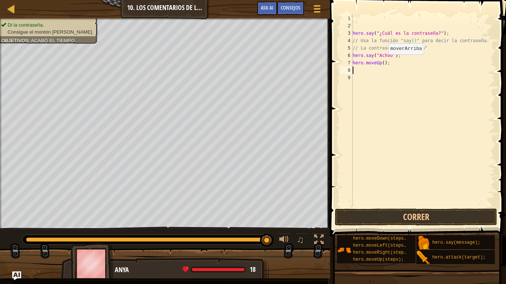
click at [382, 62] on div "hero . say ( "¿Cuál es la contraseña?" ) ; // Usa la función "say()" para decir…" at bounding box center [423, 118] width 144 height 207
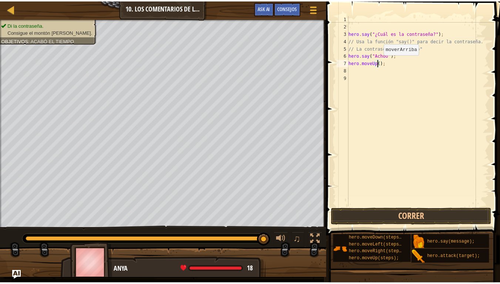
scroll to position [3, 3]
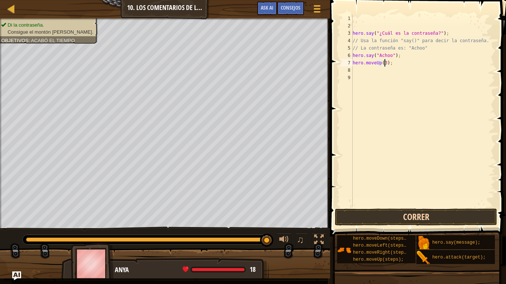
type textarea "hero.moveUp(3);"
click at [428, 217] on button "Correr" at bounding box center [416, 217] width 162 height 17
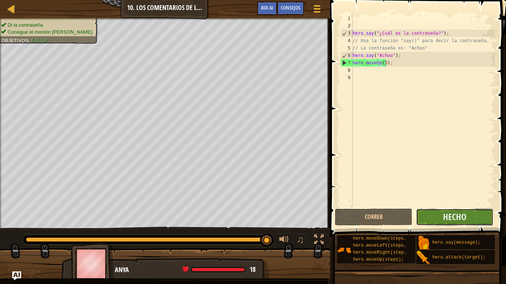
click at [468, 219] on button "Hecho" at bounding box center [454, 217] width 77 height 17
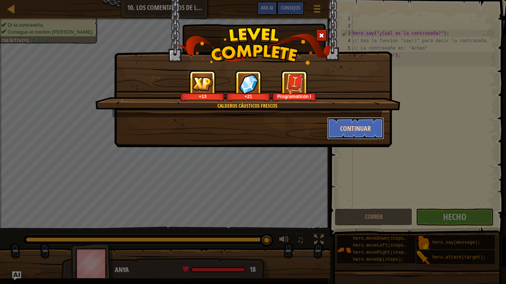
click at [364, 127] on button "Continuar" at bounding box center [355, 128] width 57 height 22
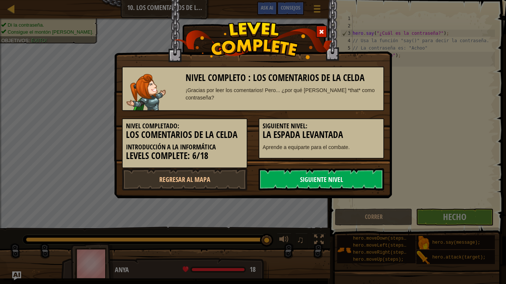
click at [337, 173] on link "Siguiente nivel" at bounding box center [322, 180] width 126 height 22
click at [336, 178] on link "Siguiente nivel" at bounding box center [322, 180] width 126 height 22
click at [336, 180] on link "Siguiente nivel" at bounding box center [322, 180] width 126 height 22
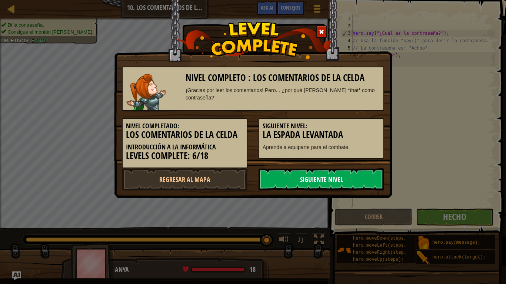
click at [336, 180] on link "Siguiente nivel" at bounding box center [322, 180] width 126 height 22
click at [336, 181] on link "Siguiente nivel" at bounding box center [322, 180] width 126 height 22
click at [407, 141] on div "Nivel completo : Los comentarios de la celda ¡Gracias por leer los comentarios!…" at bounding box center [253, 142] width 506 height 284
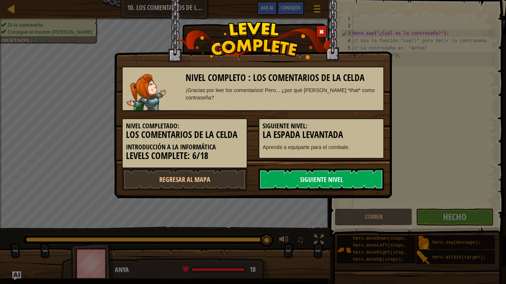
click at [330, 176] on link "Siguiente nivel" at bounding box center [322, 180] width 126 height 22
click at [231, 183] on link "Regresar al mapa" at bounding box center [185, 180] width 126 height 22
select select "es-ES"
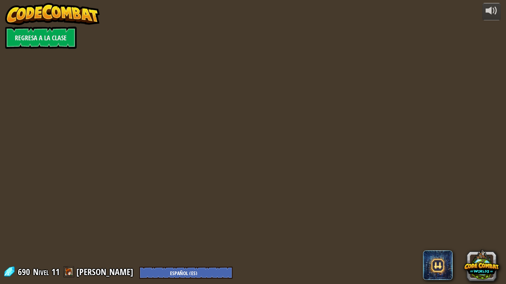
click at [231, 183] on div "powered by Regresa a la clase 690 Nivel 11 [PERSON_NAME] English ([GEOGRAPHIC_D…" at bounding box center [253, 142] width 506 height 284
click at [54, 33] on link "Regresa a la clase" at bounding box center [40, 38] width 71 height 22
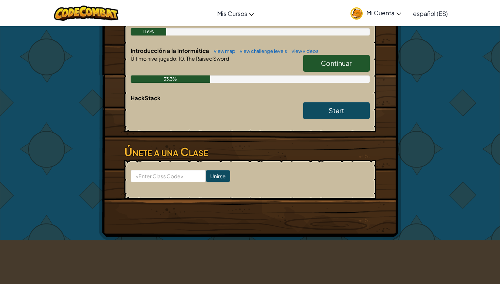
scroll to position [91, 0]
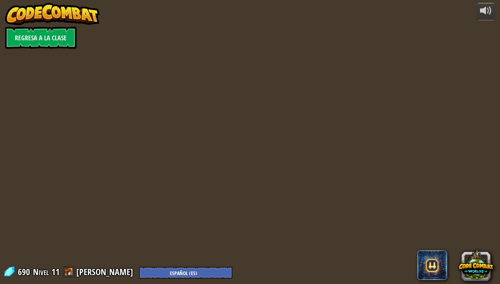
select select "es-ES"
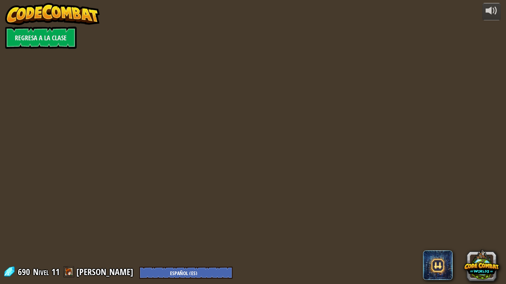
select select "es-ES"
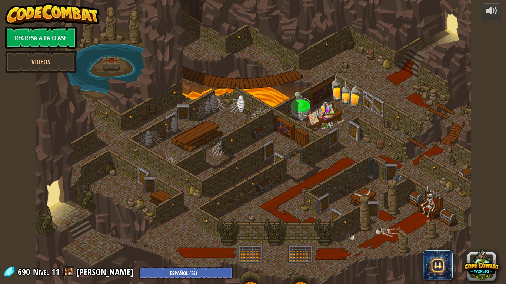
select select "es-ES"
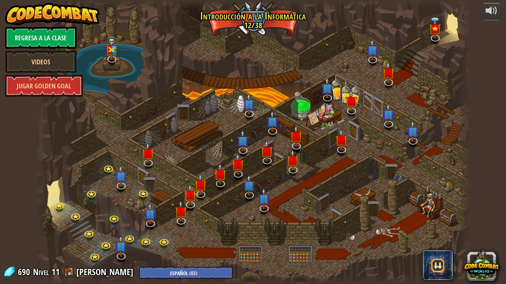
select select "es-ES"
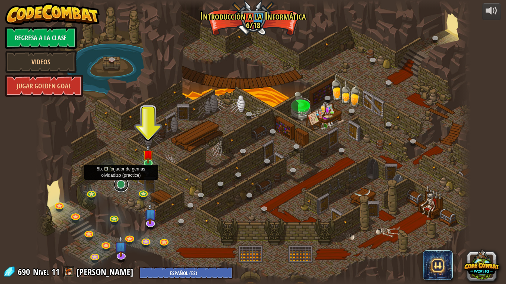
click at [123, 186] on link at bounding box center [121, 184] width 15 height 15
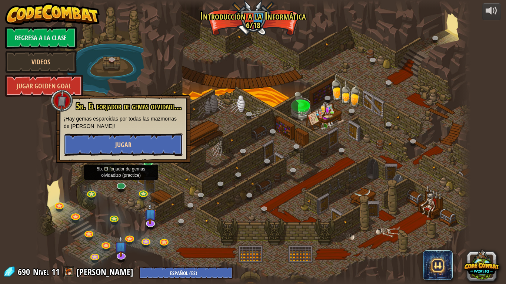
click at [132, 151] on button "Jugar" at bounding box center [123, 145] width 119 height 22
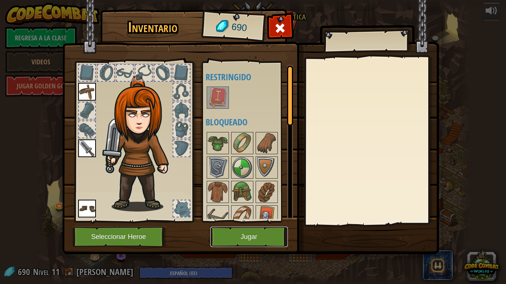
click at [261, 240] on button "Jugar" at bounding box center [248, 237] width 77 height 20
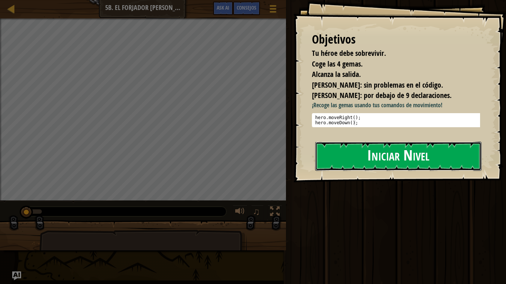
click at [361, 161] on button "Iniciar Nivel" at bounding box center [398, 156] width 166 height 29
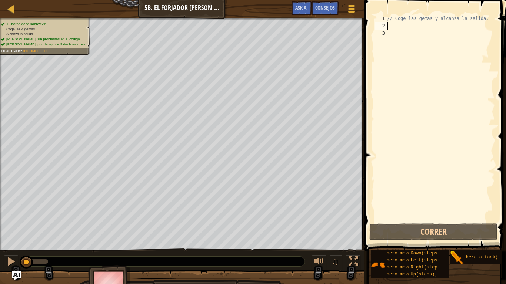
click at [428, 29] on div "// Coge las gemas y alcanza la salida." at bounding box center [440, 126] width 109 height 222
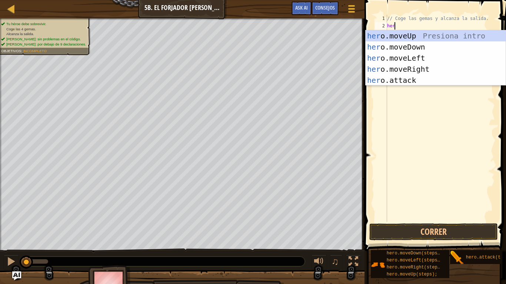
scroll to position [3, 0]
type textarea "hero"
click at [430, 66] on div "hero .moveUp Presiona intro hero .moveDown Presiona intro hero .moveLeft Presio…" at bounding box center [436, 69] width 140 height 78
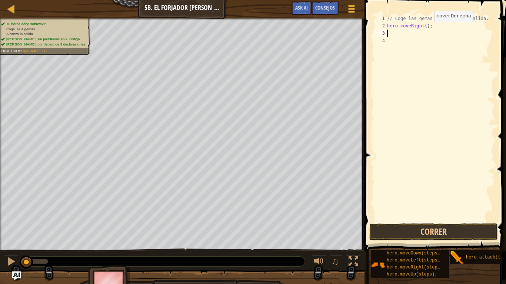
scroll to position [3, 0]
click at [424, 27] on div "// Coge las gemas y alcanza la salida. hero . moveRight ( ) ;" at bounding box center [440, 126] width 109 height 222
type textarea "hero.moveRight(1);"
click at [428, 31] on div "// Coge las gemas y alcanza la salida. hero . moveRight ( 1 ) ;" at bounding box center [440, 126] width 109 height 222
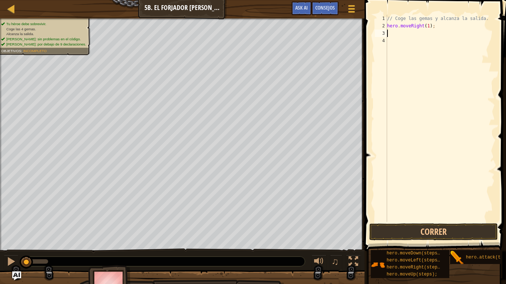
scroll to position [3, 0]
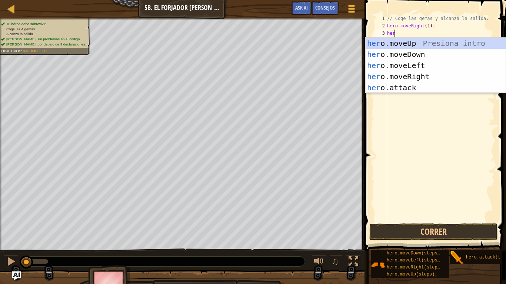
type textarea "hero"
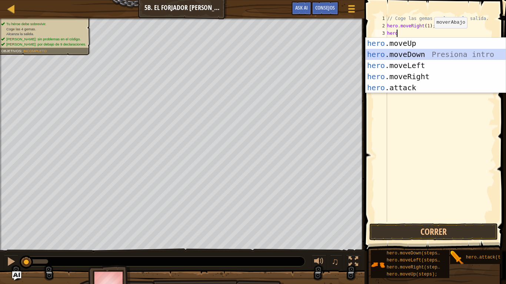
click at [424, 50] on div "hero .moveUp Presiona intro hero .moveDown Presiona intro hero .moveLeft Presio…" at bounding box center [436, 77] width 140 height 78
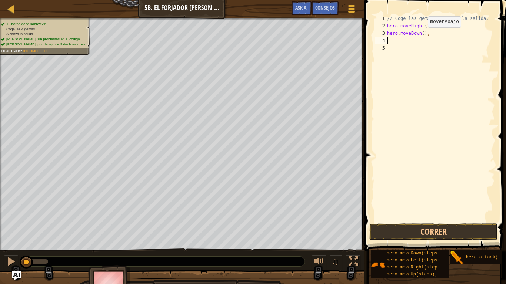
click at [421, 35] on div "// Coge las gemas y alcanza la salida. hero . moveRight ( 1 ) ; hero . moveDown…" at bounding box center [440, 126] width 109 height 222
type textarea "hero.moveDown(1);"
click at [421, 38] on div "// Coge las gemas y alcanza la salida. hero . moveRight ( 1 ) ; hero . moveDown…" at bounding box center [440, 126] width 109 height 222
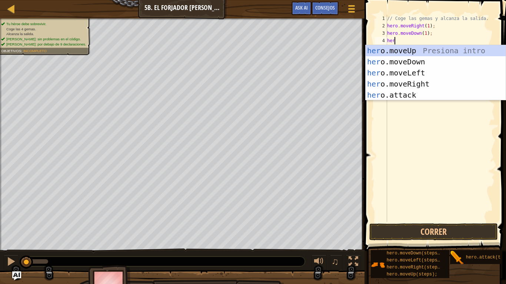
type textarea "her"
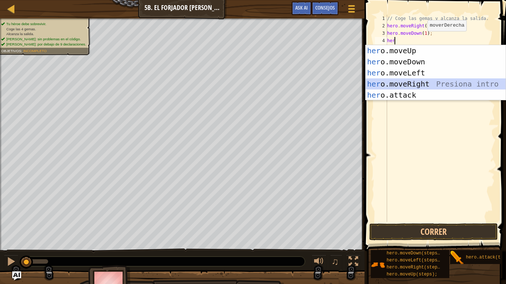
click at [415, 82] on div "her o.moveUp Presiona intro her o.moveDown Presiona intro her o.moveLeft Presio…" at bounding box center [436, 84] width 140 height 78
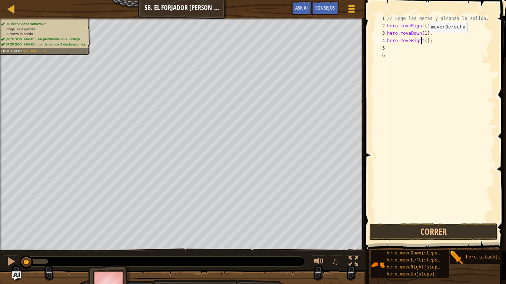
click at [422, 40] on div "// Coge las gemas y alcanza la salida. hero . moveRight ( 1 ) ; hero . moveDown…" at bounding box center [440, 126] width 109 height 222
click at [423, 40] on div "// Coge las gemas y alcanza la salida. hero . moveRight ( 1 ) ; hero . moveDown…" at bounding box center [440, 126] width 109 height 222
type textarea "hero.moveRight(3);"
click at [426, 50] on div "// Coge las gemas y alcanza la salida. hero . moveRight ( 1 ) ; hero . moveDown…" at bounding box center [440, 126] width 109 height 222
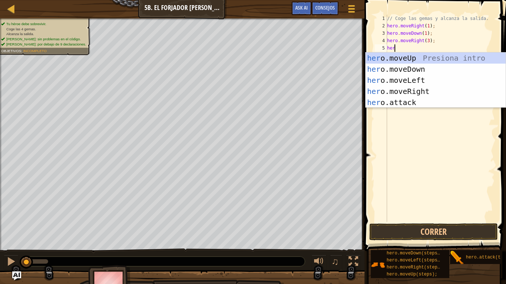
scroll to position [3, 0]
type textarea "hero"
click at [421, 59] on div "hero .moveUp Presiona intro hero .moveDown Presiona intro hero .moveLeft Presio…" at bounding box center [436, 92] width 140 height 78
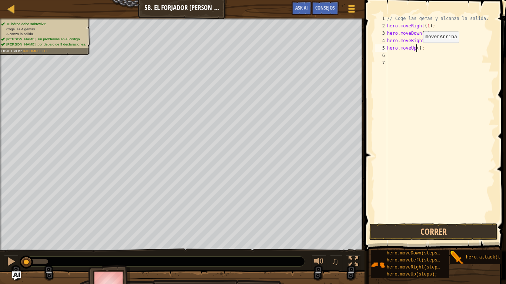
click at [417, 50] on div "// Coge las gemas y alcanza la salida. hero . moveRight ( 1 ) ; hero . moveDown…" at bounding box center [440, 126] width 109 height 222
type textarea "hero.moveUp(1);"
click at [416, 56] on div "// Coge las gemas y alcanza la salida. hero . moveRight ( 1 ) ; hero . moveDown…" at bounding box center [440, 126] width 109 height 222
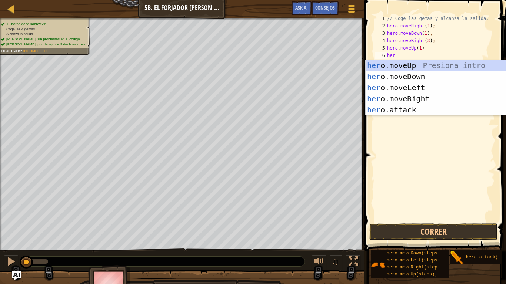
scroll to position [3, 0]
type textarea "hero"
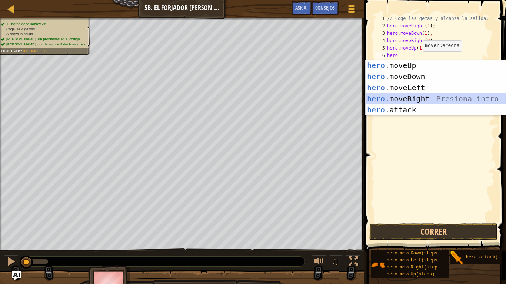
click at [418, 96] on div "hero .moveUp Presiona intro hero .moveDown Presiona intro hero .moveLeft Presio…" at bounding box center [436, 99] width 140 height 78
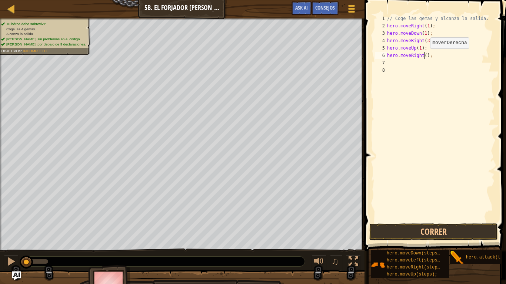
click at [424, 56] on div "// Coge las gemas y alcanza la salida. hero . moveRight ( 1 ) ; hero . moveDown…" at bounding box center [440, 126] width 109 height 222
click at [436, 226] on button "Correr" at bounding box center [433, 232] width 129 height 17
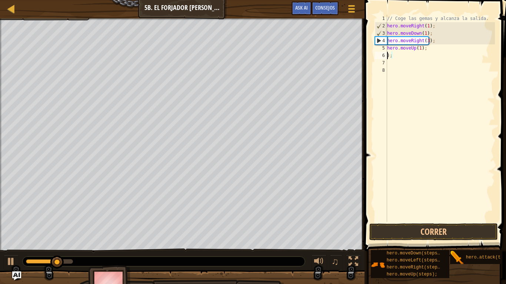
scroll to position [3, 0]
click at [436, 56] on div "// Coge las gemas y alcanza la salida. hero . moveRight ( 1 ) ; hero . moveDown…" at bounding box center [440, 126] width 109 height 222
type textarea ")"
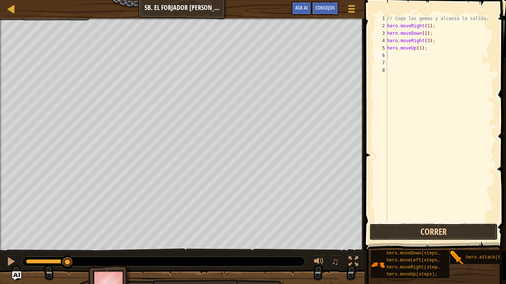
click at [447, 230] on button "Correr" at bounding box center [433, 232] width 129 height 17
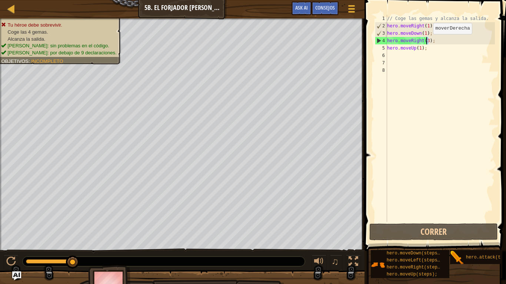
click at [427, 41] on div "// Coge las gemas y alcanza la salida. hero . moveRight ( 1 ) ; hero . moveDown…" at bounding box center [440, 126] width 109 height 222
click at [426, 41] on div "// Coge las gemas y alcanza la salida. hero . moveRight ( 1 ) ; hero . moveDown…" at bounding box center [440, 118] width 109 height 207
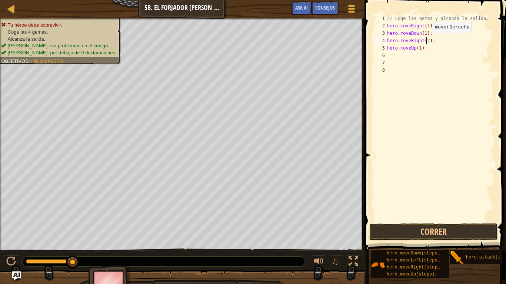
scroll to position [3, 3]
type textarea "hero.moveRight(2);"
click at [404, 229] on button "Correr" at bounding box center [433, 232] width 129 height 17
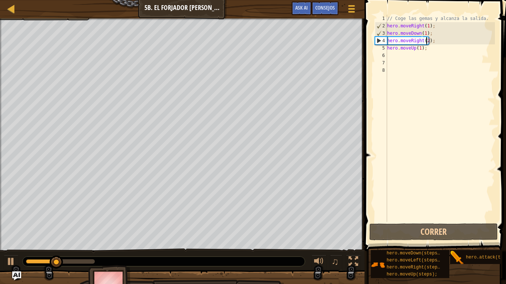
click at [418, 56] on div "// Coge las gemas y alcanza la salida. hero . moveRight ( 1 ) ; hero . moveDown…" at bounding box center [440, 126] width 109 height 222
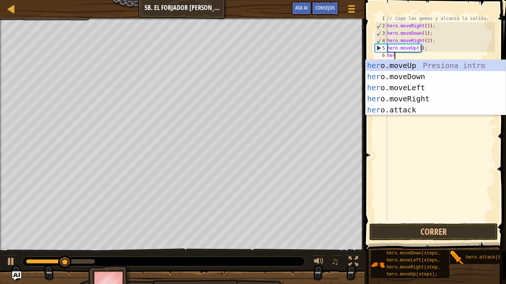
scroll to position [3, 0]
type textarea "hero"
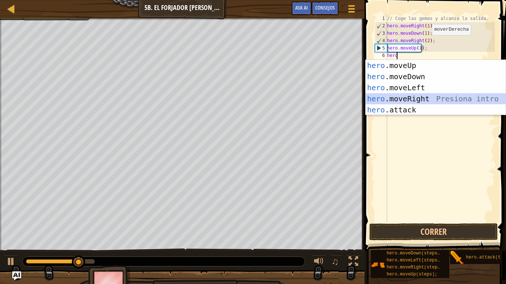
click at [418, 96] on div "hero .moveUp Presiona intro hero .moveDown Presiona intro hero .moveLeft Presio…" at bounding box center [436, 99] width 140 height 78
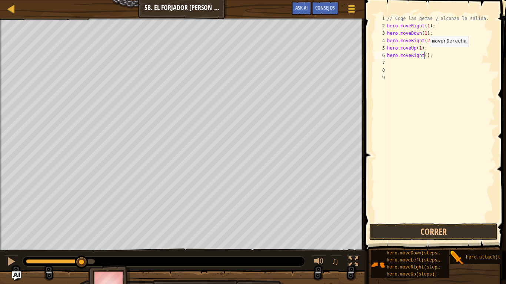
click at [423, 54] on div "// Coge las gemas y alcanza la salida. hero . moveRight ( 1 ) ; hero . moveDown…" at bounding box center [440, 126] width 109 height 222
type textarea "hero.moveRight(1);"
click at [444, 226] on button "Correr" at bounding box center [433, 232] width 129 height 17
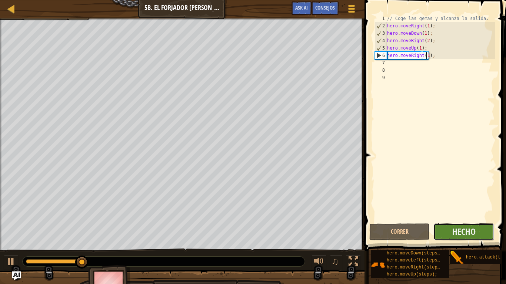
click at [447, 231] on button "Hecho" at bounding box center [463, 232] width 61 height 17
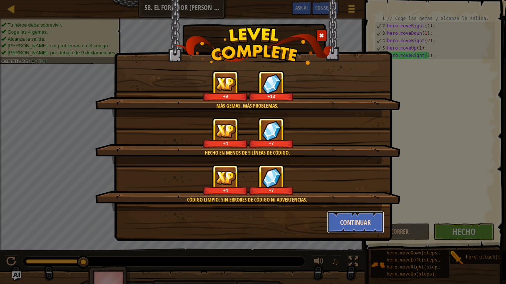
click at [380, 220] on button "Continuar" at bounding box center [355, 222] width 57 height 22
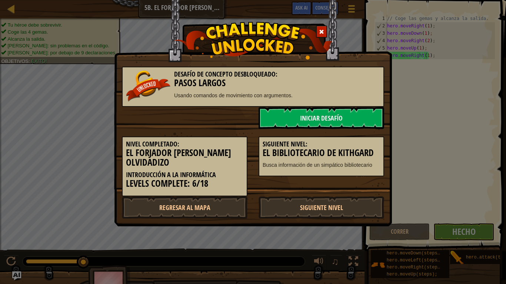
click at [369, 220] on div "Desafío de Concepto Desbloqueado: Pasos Largos Usando comandos de movimiento co…" at bounding box center [253, 113] width 278 height 227
click at [201, 213] on link "Regresar al mapa" at bounding box center [185, 208] width 126 height 22
select select "es-ES"
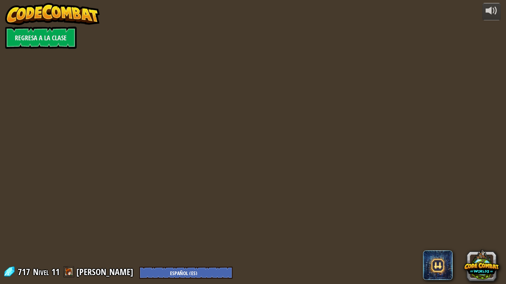
select select "es-ES"
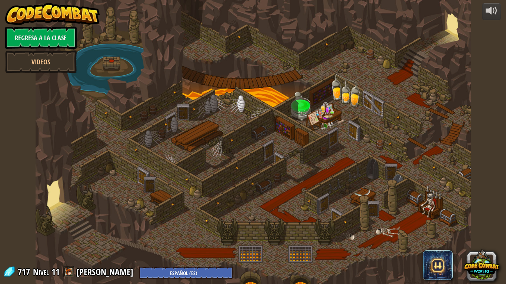
select select "es-ES"
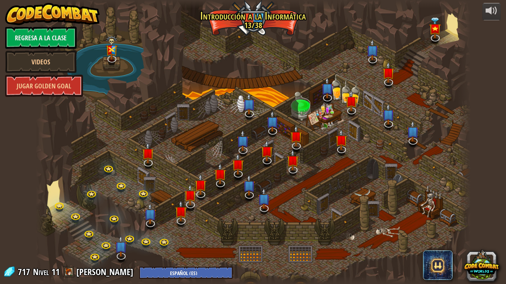
select select "es-ES"
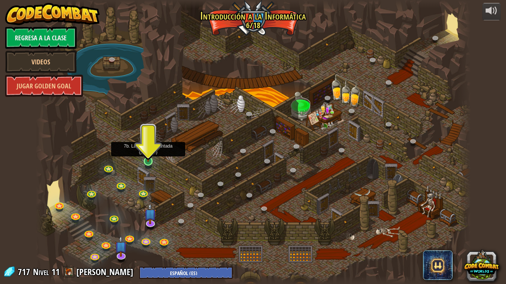
click at [149, 162] on img at bounding box center [148, 149] width 11 height 25
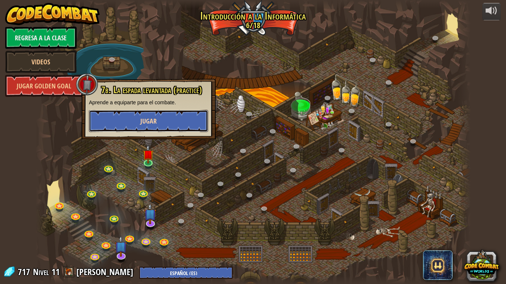
click at [156, 122] on span "Jugar" at bounding box center [148, 121] width 16 height 9
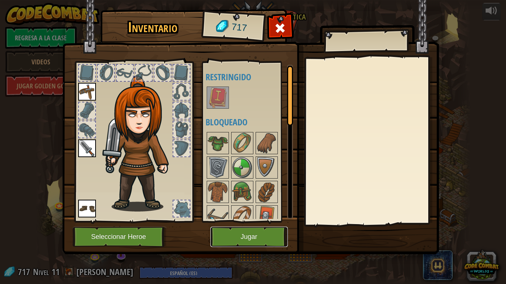
click at [262, 230] on button "Jugar" at bounding box center [248, 237] width 77 height 20
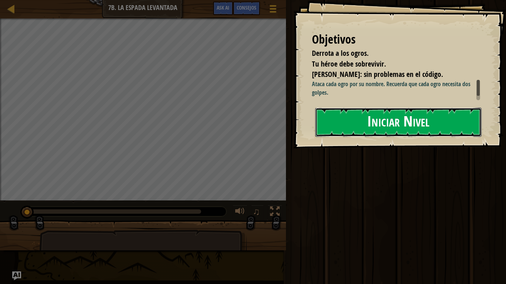
click at [379, 120] on button "Iniciar Nivel" at bounding box center [398, 122] width 166 height 29
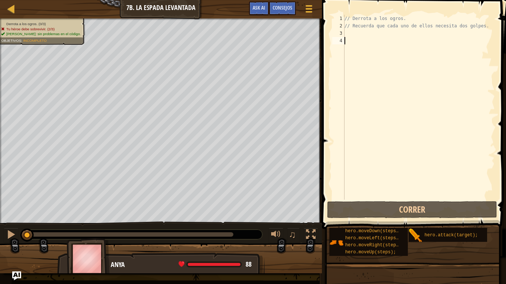
click at [360, 31] on div "// Derrota a los ogros. // Recuerda que cada uno de ellos necesita dos golpes." at bounding box center [419, 115] width 152 height 200
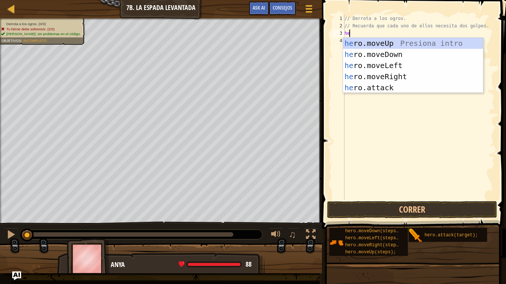
scroll to position [3, 0]
click at [368, 84] on div "her o.moveUp Presiona intro her o.moveDown Presiona intro her o.moveLeft Presio…" at bounding box center [413, 77] width 140 height 78
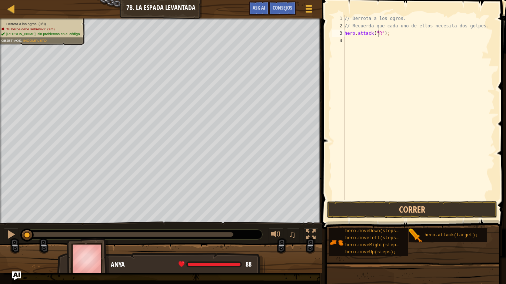
scroll to position [3, 3]
type textarea "hero.attack("Rig");"
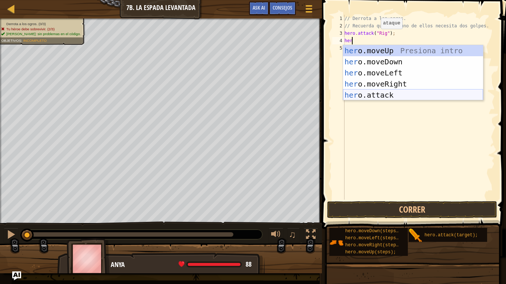
click at [371, 99] on div "her o.moveUp Presiona intro her o.moveDown Presiona intro her o.moveLeft Presio…" at bounding box center [413, 84] width 140 height 78
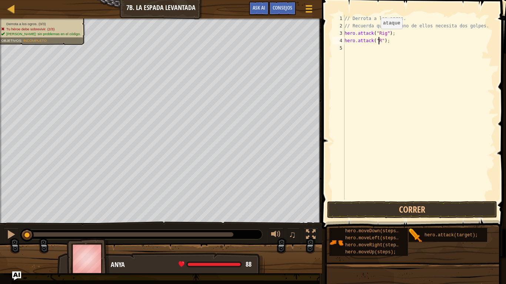
scroll to position [3, 3]
type textarea "hero.attack("Rig");"
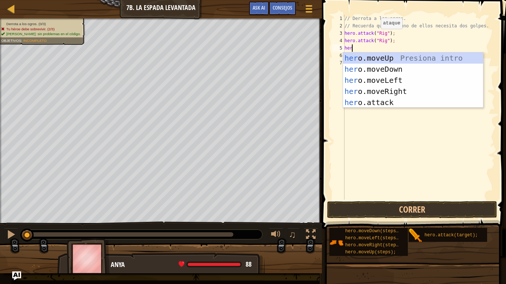
scroll to position [3, 0]
click at [371, 100] on div "her o.moveUp Presiona intro her o.moveDown Presiona intro her o.moveLeft Presio…" at bounding box center [413, 92] width 140 height 78
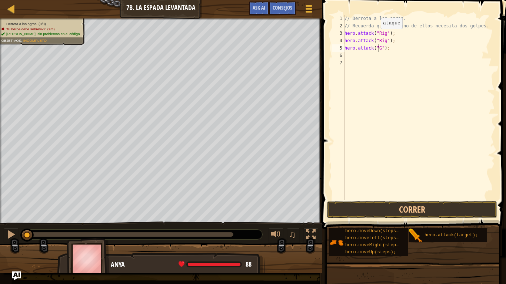
scroll to position [3, 3]
type textarea "hero.attack("Gurt");"
click at [376, 54] on div "// Derrota a los ogros. // Recuerda que cada uno de ellos necesita dos golpes. …" at bounding box center [419, 115] width 152 height 200
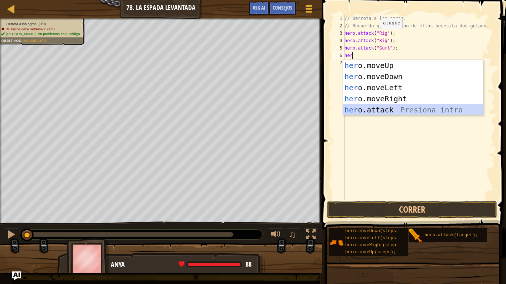
click at [392, 105] on div "her o.moveUp Presiona intro her o.moveDown Presiona intro her o.moveLeft Presio…" at bounding box center [413, 99] width 140 height 78
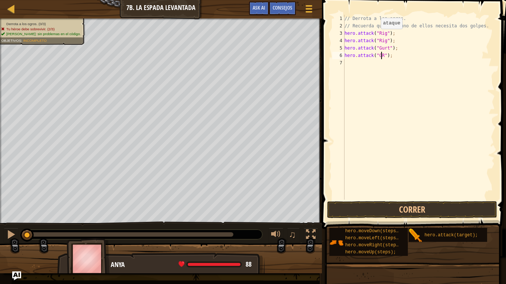
scroll to position [3, 3]
type textarea "hero.attack("Gurt");"
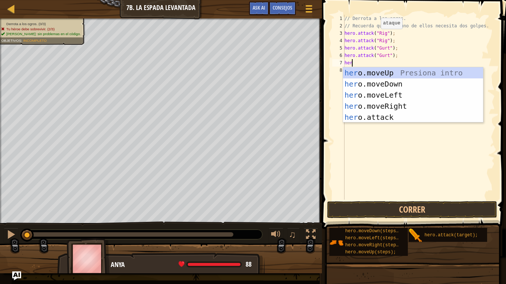
scroll to position [3, 0]
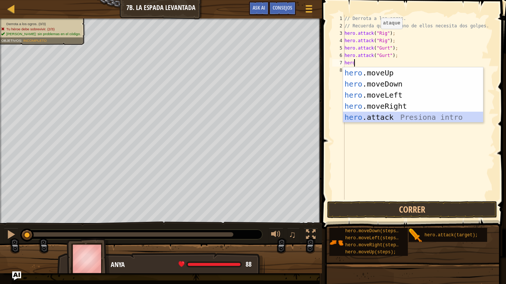
click at [389, 113] on div "hero .moveUp Presiona intro hero .moveDown Presiona intro hero .moveLeft Presio…" at bounding box center [413, 106] width 140 height 78
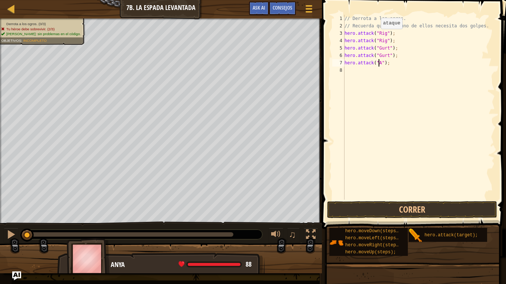
scroll to position [3, 3]
type textarea "hero.attack("Ack");"
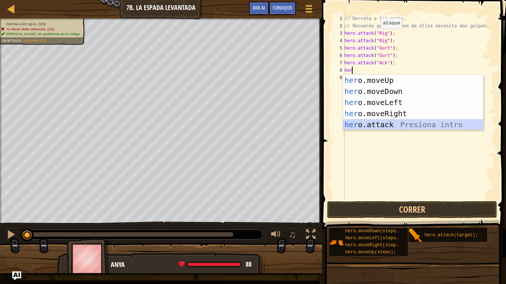
click at [391, 121] on div "her o.moveUp Presiona intro her o.moveDown Presiona intro her o.moveLeft Presio…" at bounding box center [413, 114] width 140 height 78
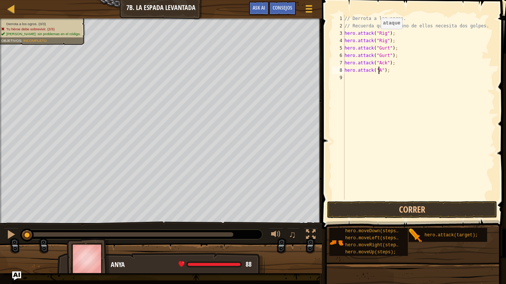
scroll to position [3, 3]
type textarea "hero.attack("Ack");"
click at [392, 208] on button "Correr" at bounding box center [412, 209] width 170 height 17
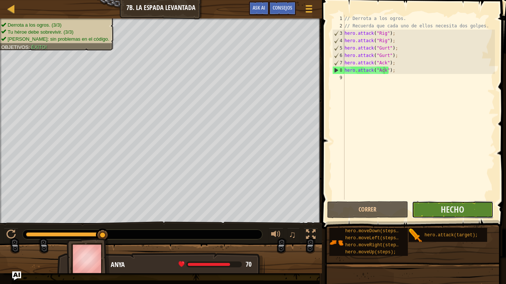
click at [423, 210] on button "Hecho" at bounding box center [452, 209] width 81 height 17
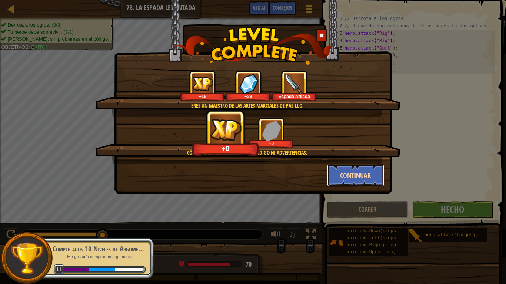
click at [350, 169] on button "Continuar" at bounding box center [355, 175] width 57 height 22
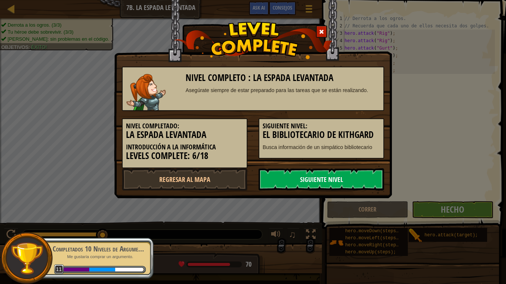
click at [339, 185] on link "Siguiente nivel" at bounding box center [322, 180] width 126 height 22
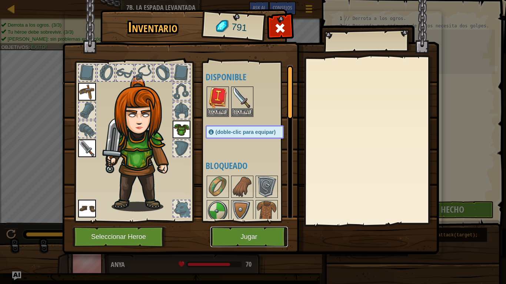
click at [238, 236] on button "Jugar" at bounding box center [248, 237] width 77 height 20
